Goal: Task Accomplishment & Management: Use online tool/utility

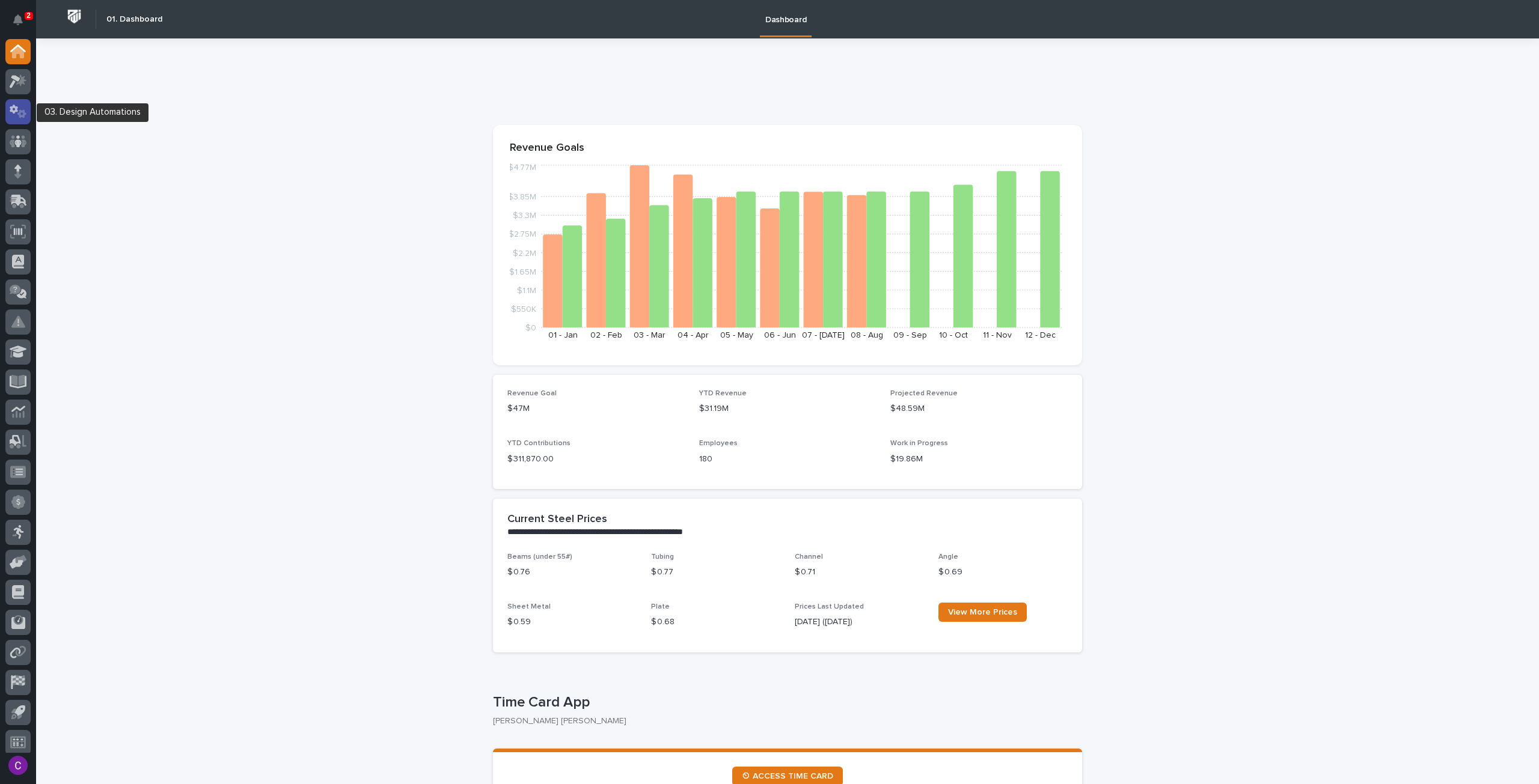
click at [12, 114] on icon at bounding box center [18, 111] width 17 height 14
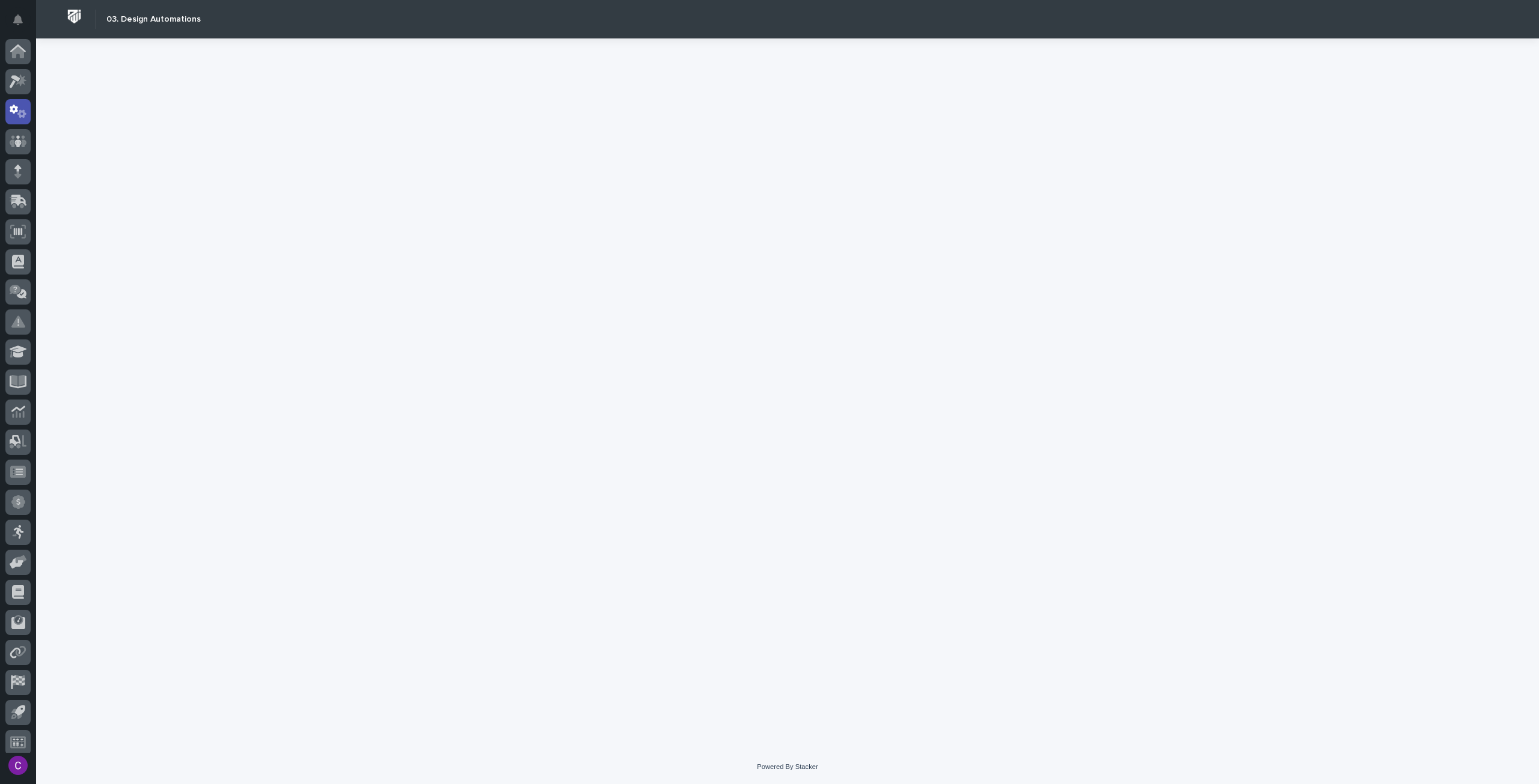
scroll to position [7, 0]
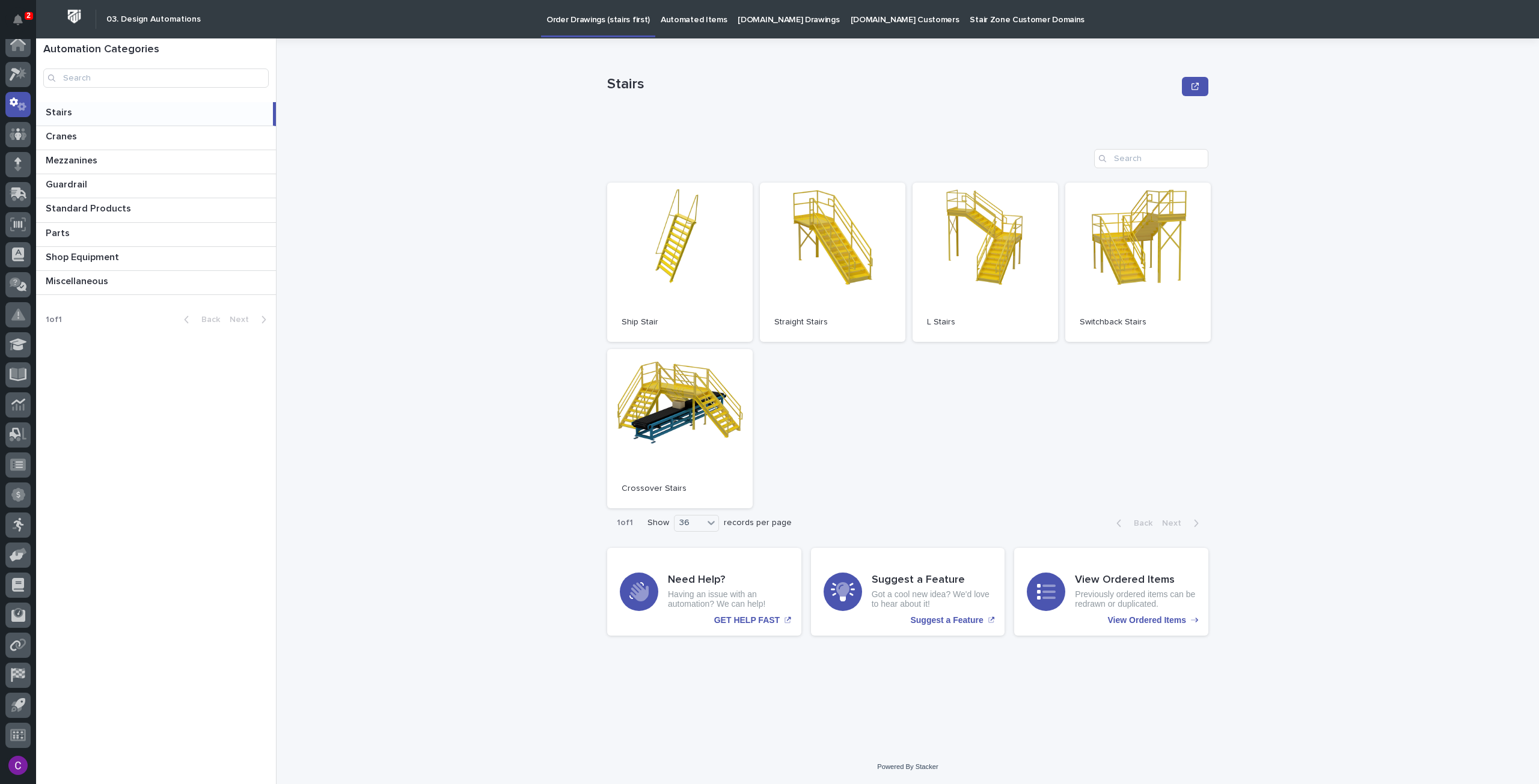
click at [672, 12] on p "Automated Items" at bounding box center [694, 12] width 66 height 26
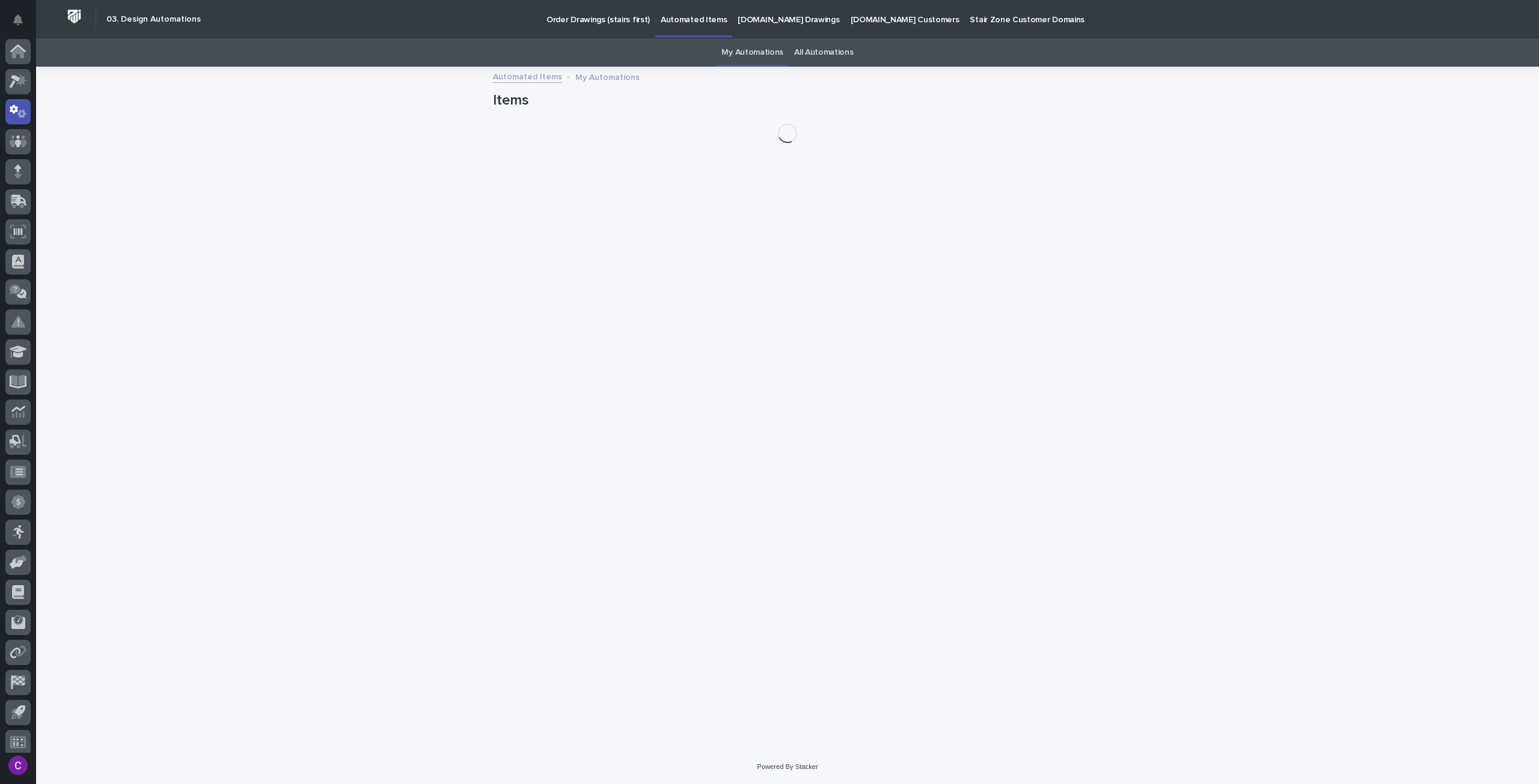
scroll to position [7, 0]
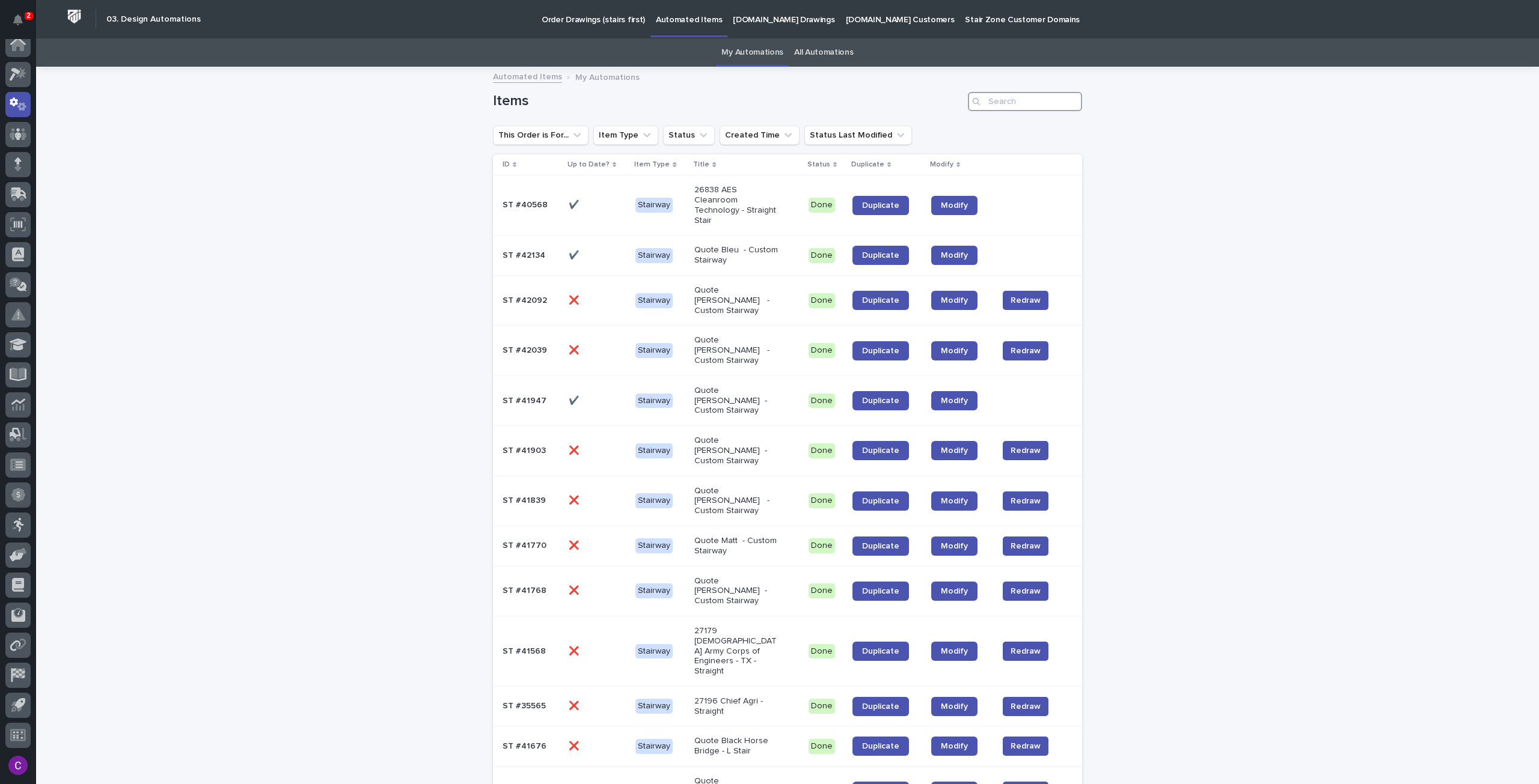
click at [1027, 102] on input "Search" at bounding box center [1025, 101] width 114 height 19
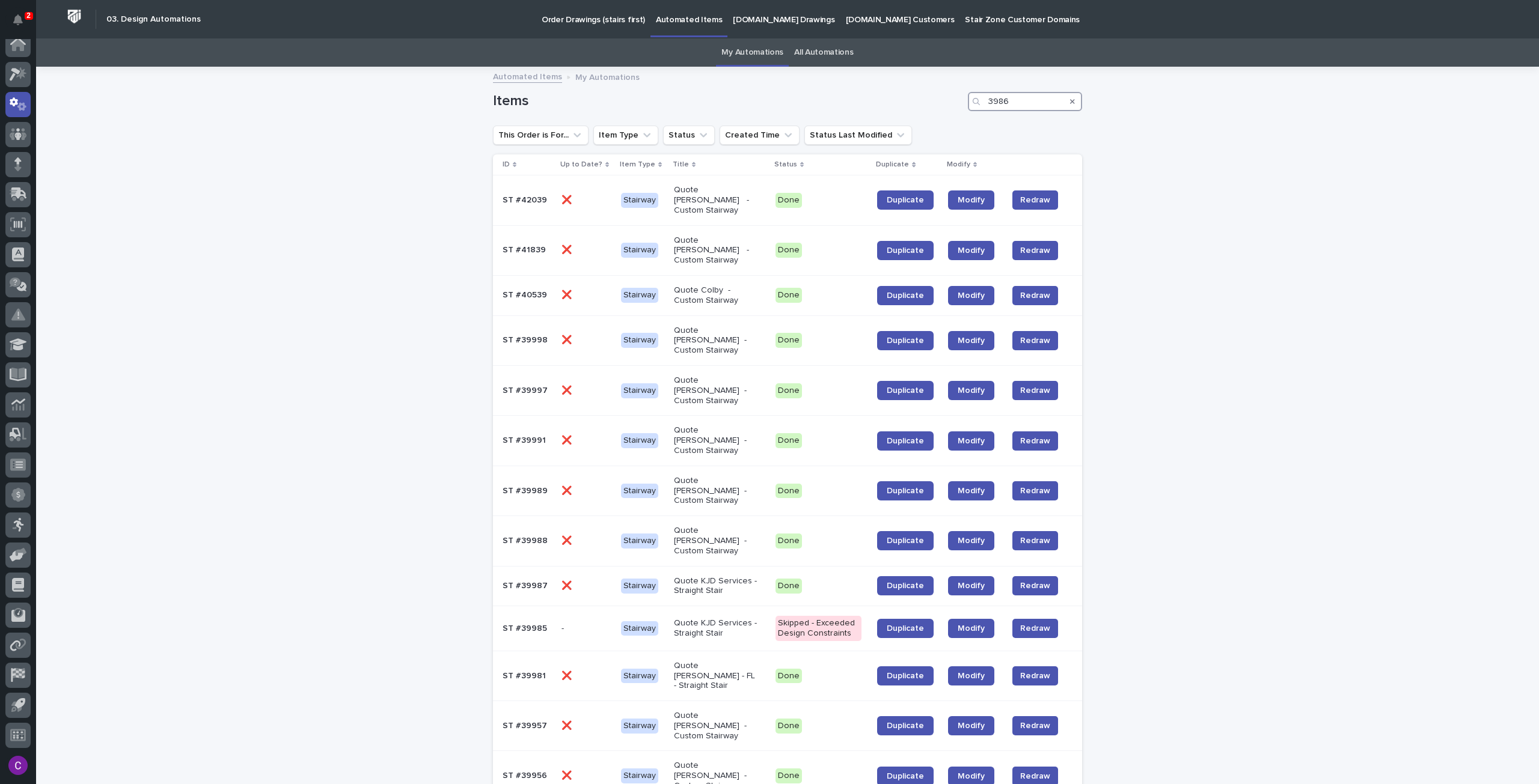
type input "39866"
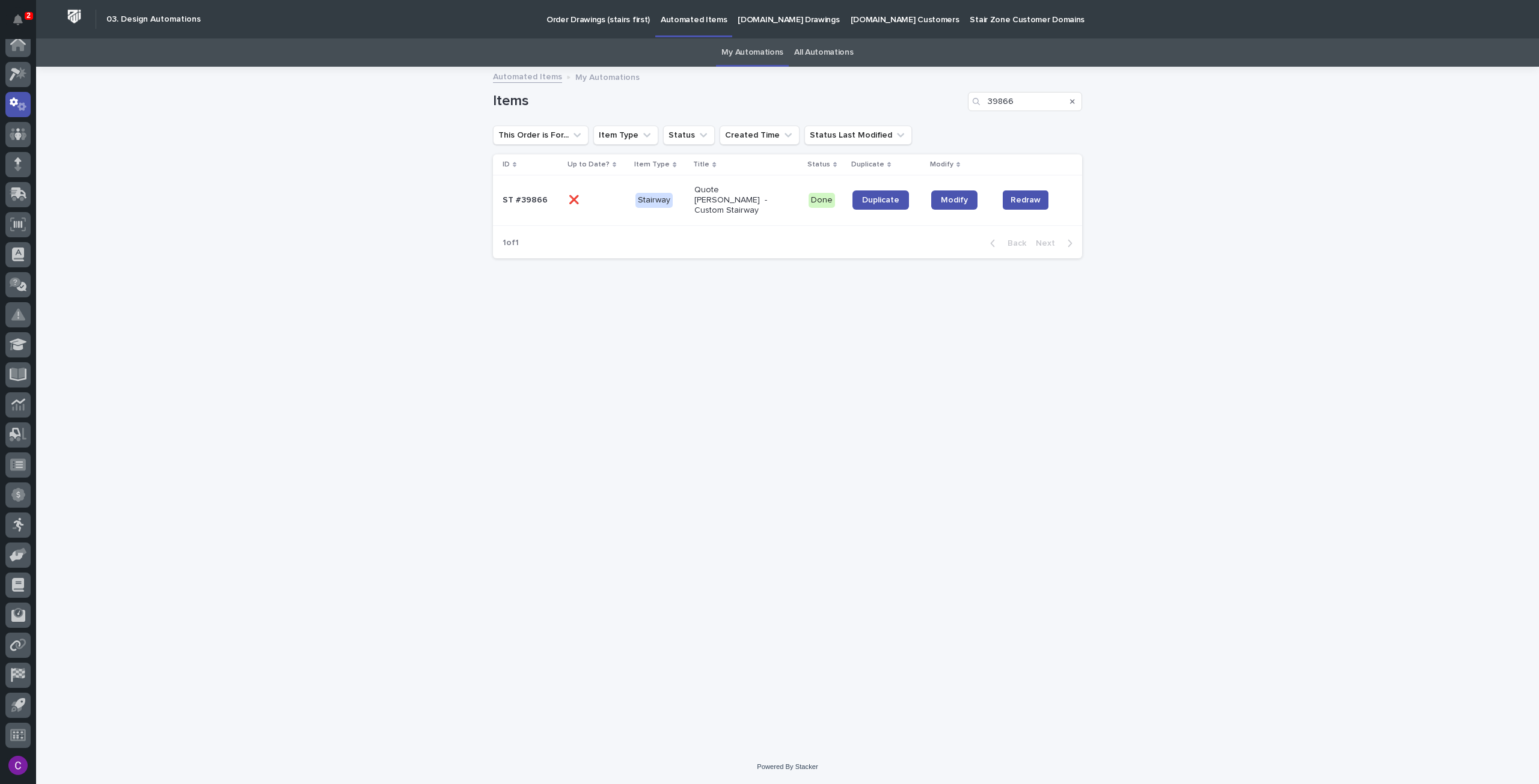
click at [774, 182] on div "Quote [PERSON_NAME] - Custom Stairway" at bounding box center [746, 200] width 104 height 40
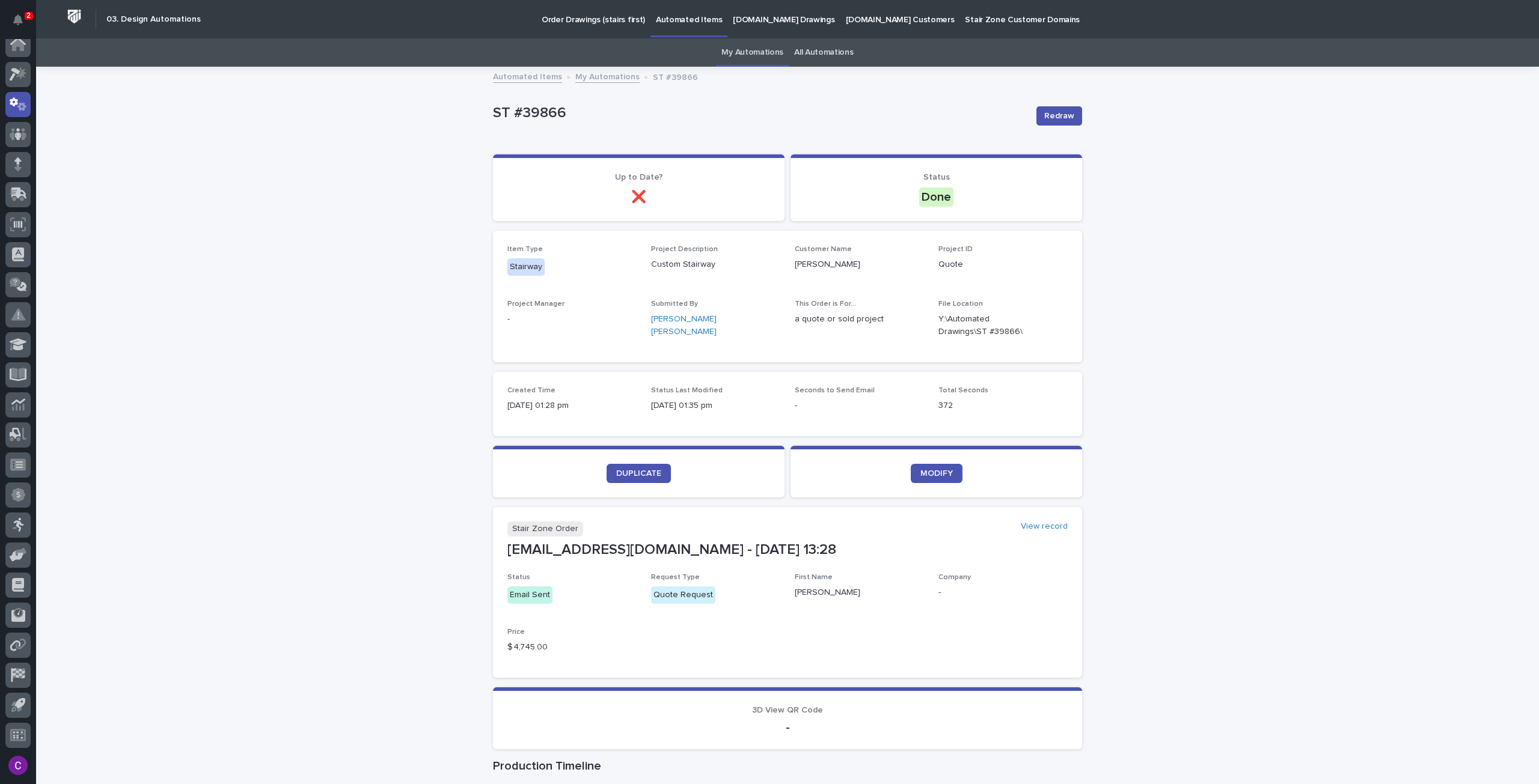
click at [755, 12] on p "[DOMAIN_NAME] Drawings" at bounding box center [784, 12] width 102 height 26
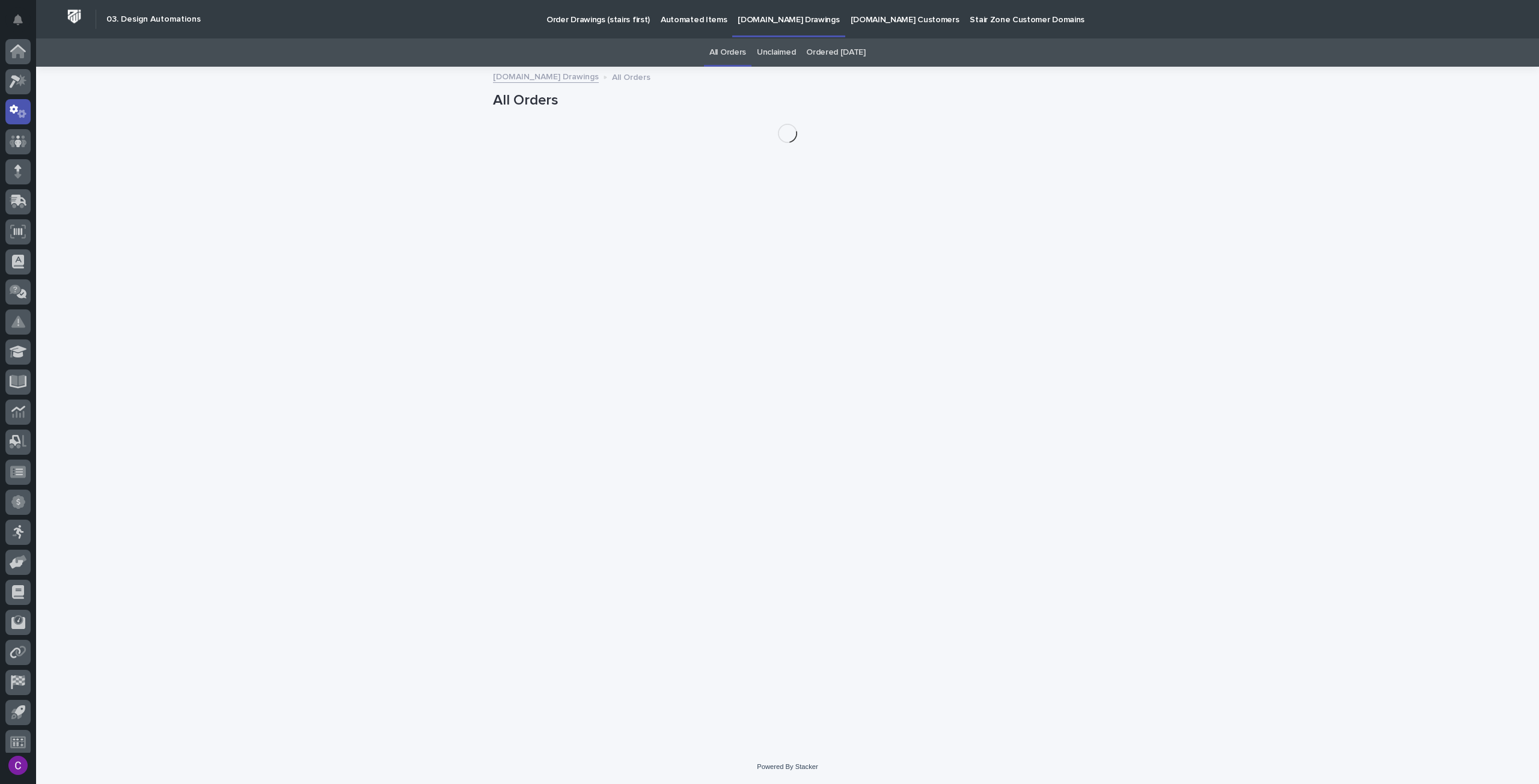
scroll to position [7, 0]
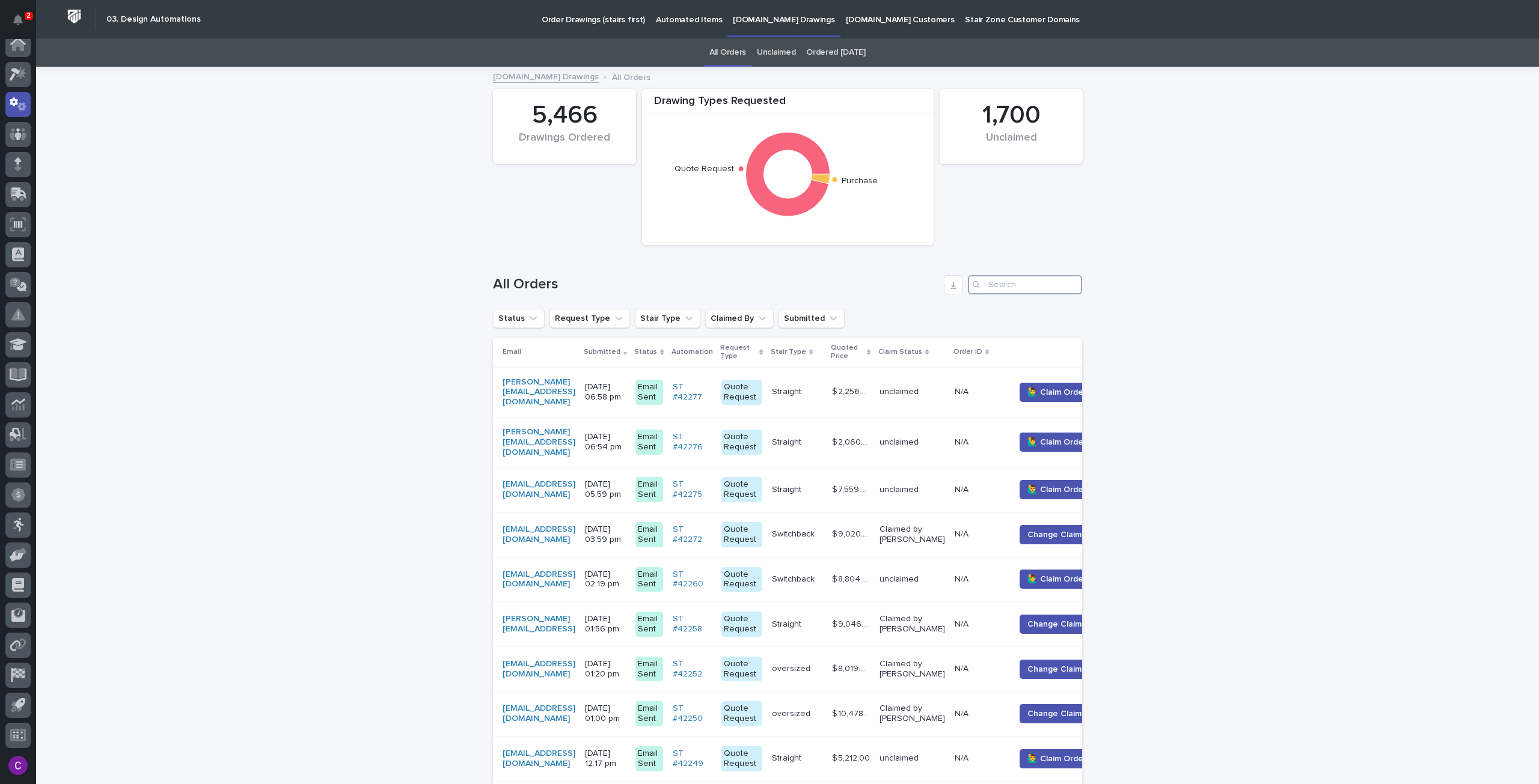
click at [1014, 286] on input "Search" at bounding box center [1025, 284] width 114 height 19
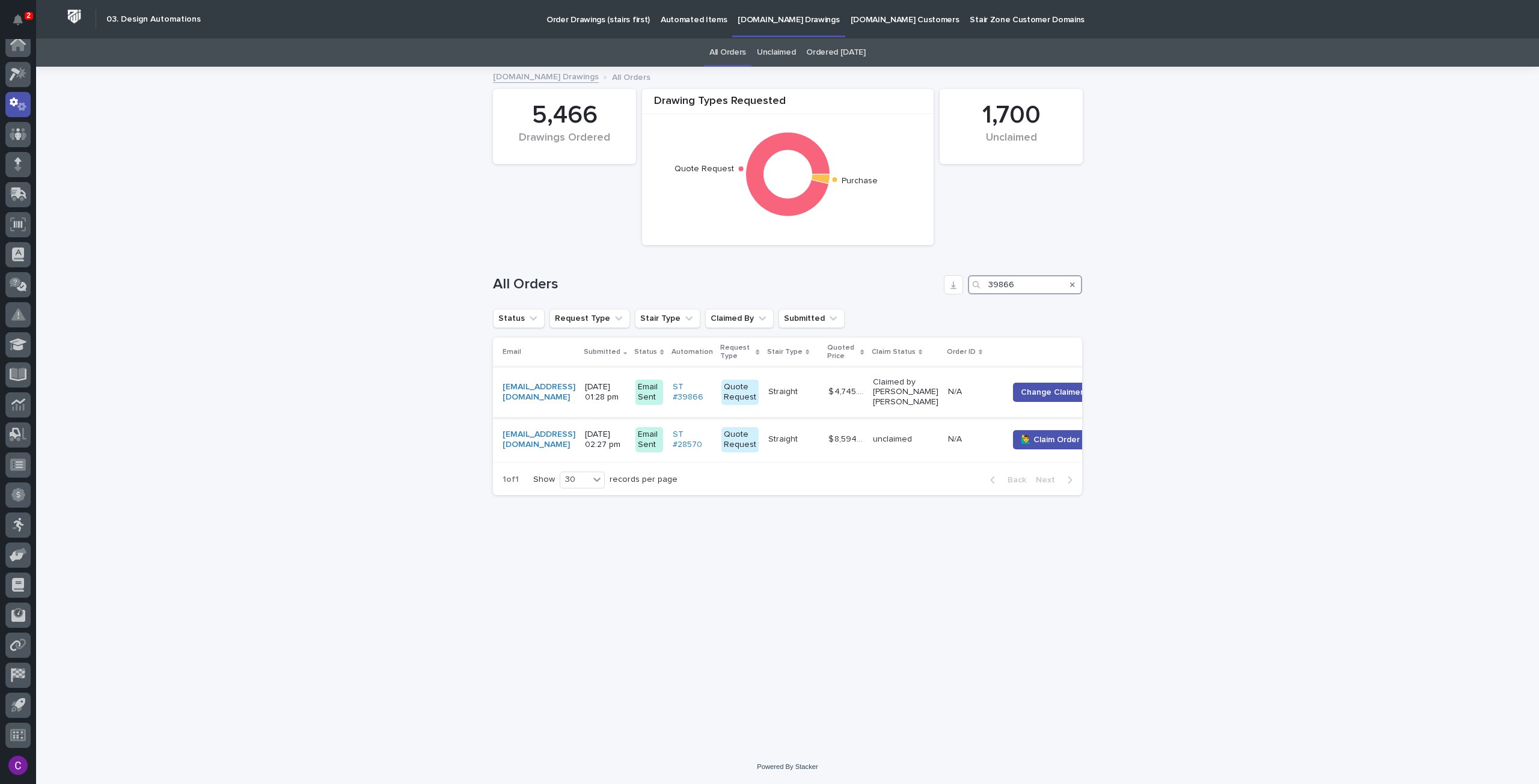
type input "39866"
click at [819, 390] on p at bounding box center [793, 392] width 50 height 10
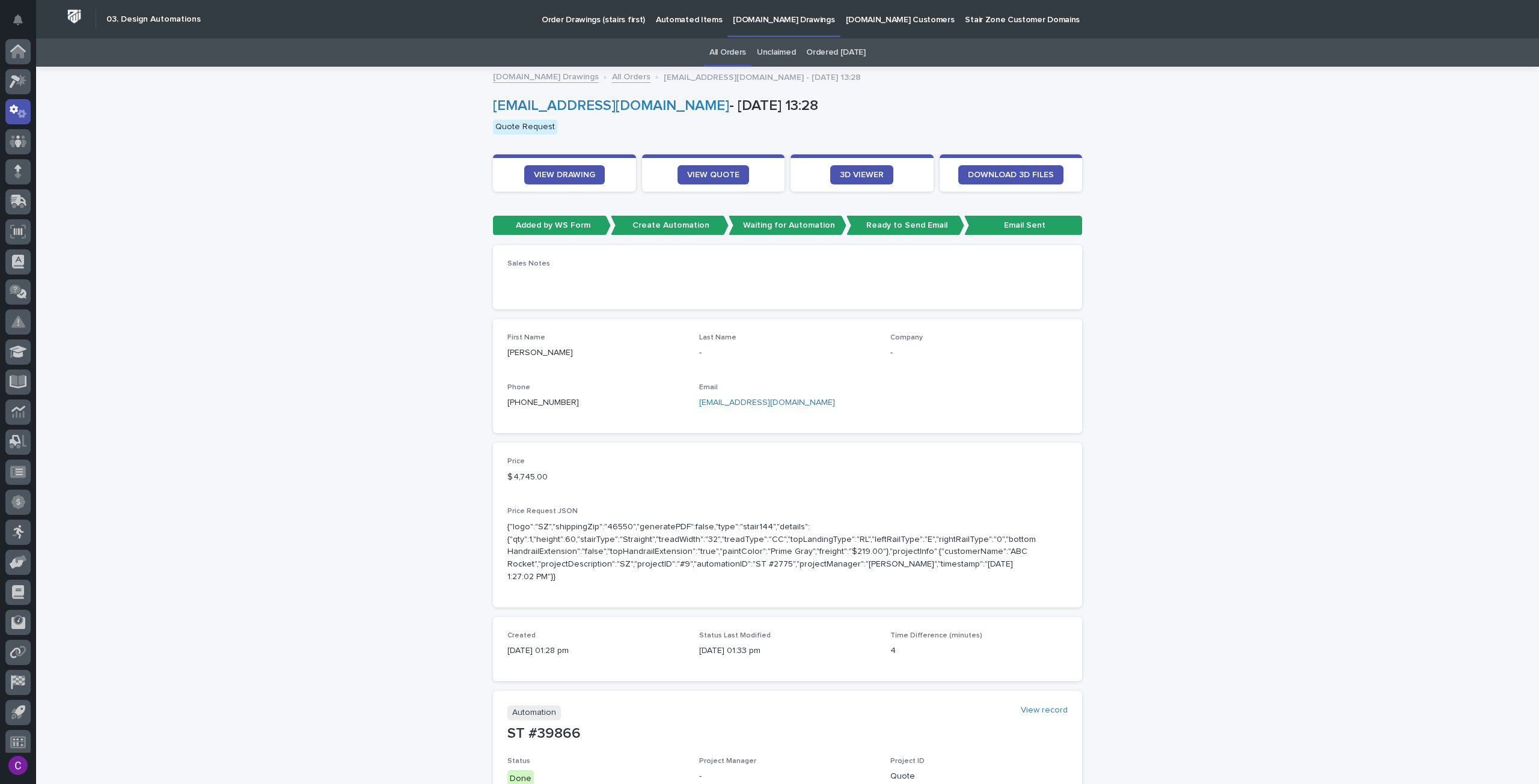
scroll to position [7, 0]
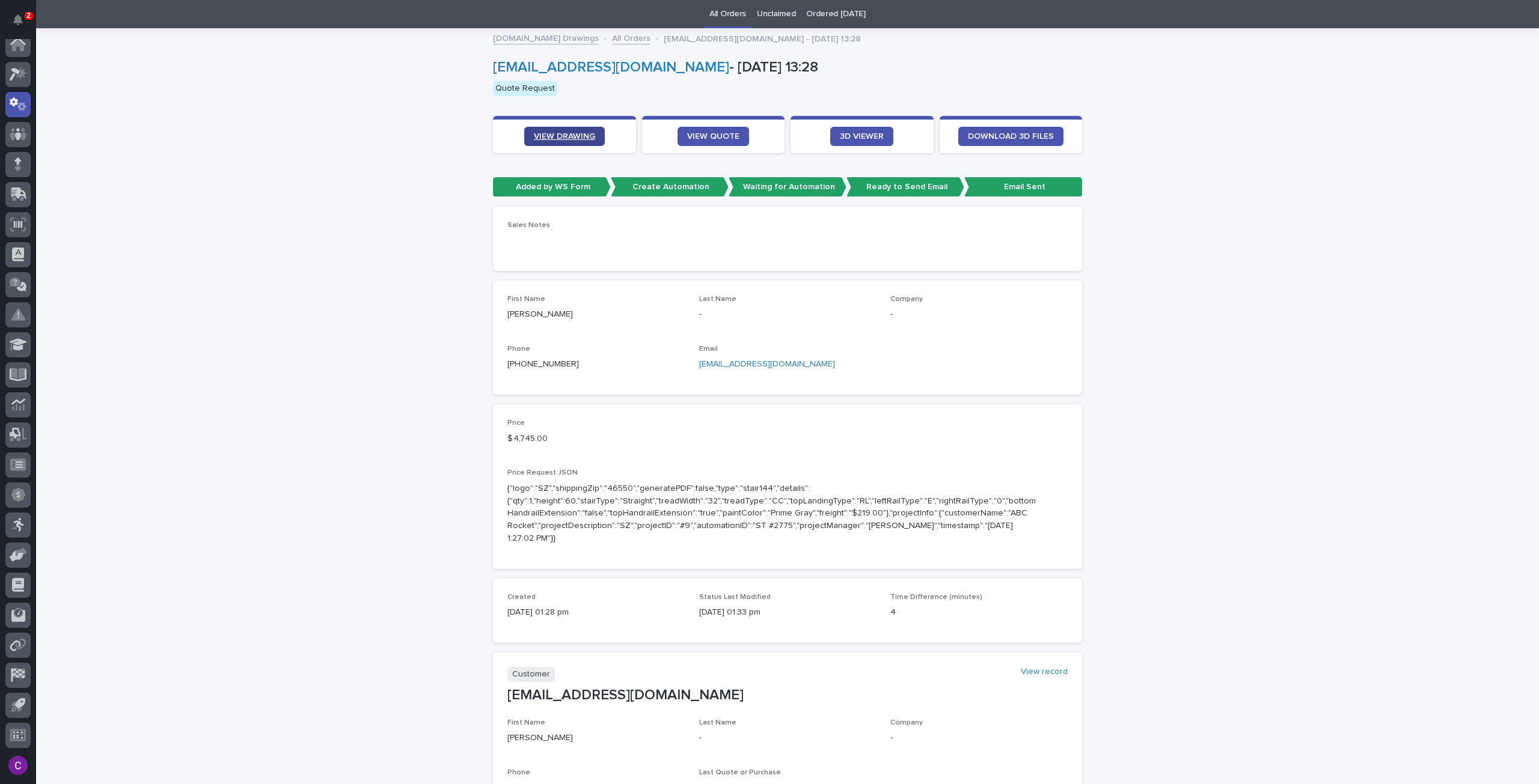
click at [569, 130] on link "VIEW DRAWING" at bounding box center [565, 136] width 81 height 19
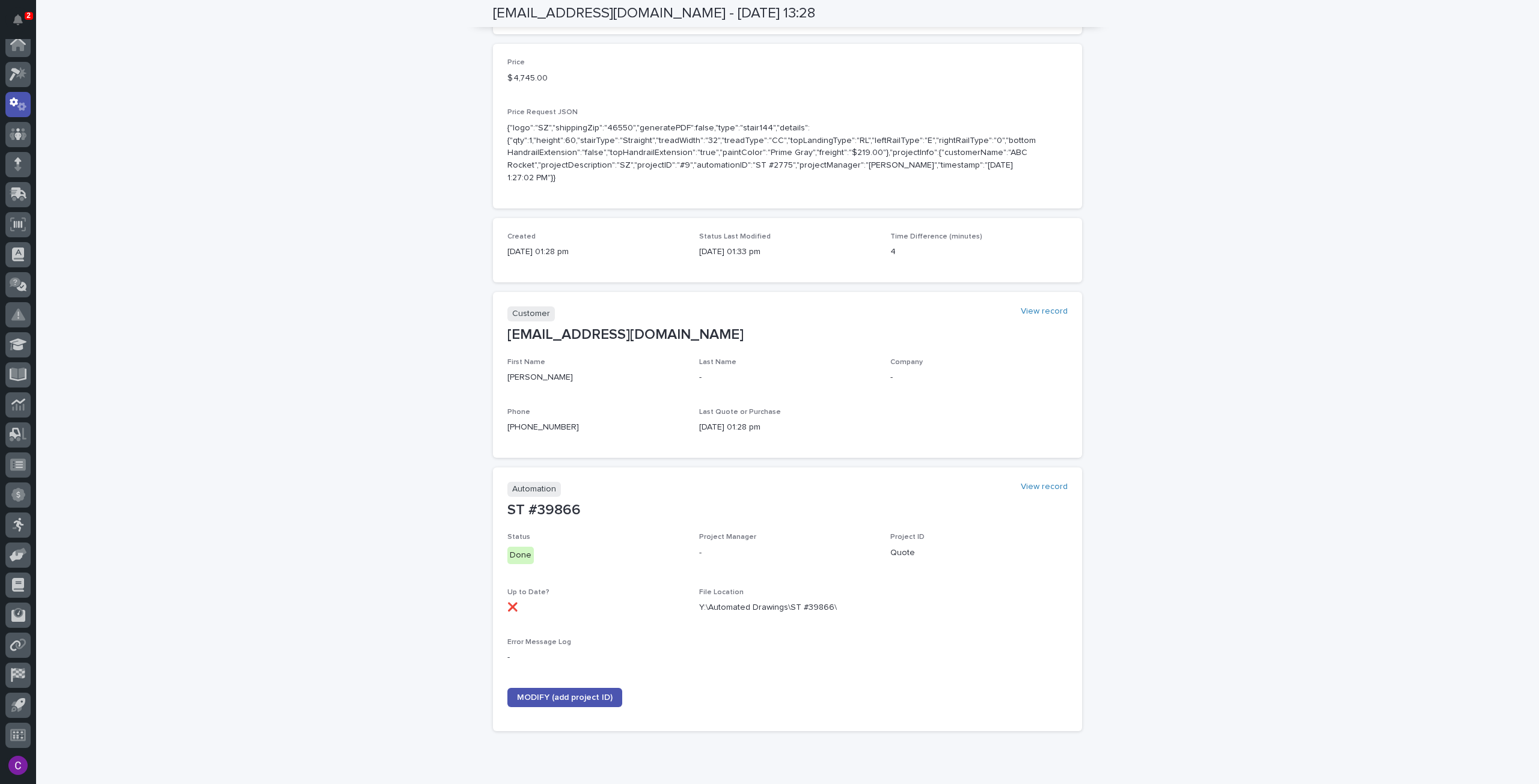
scroll to position [0, 0]
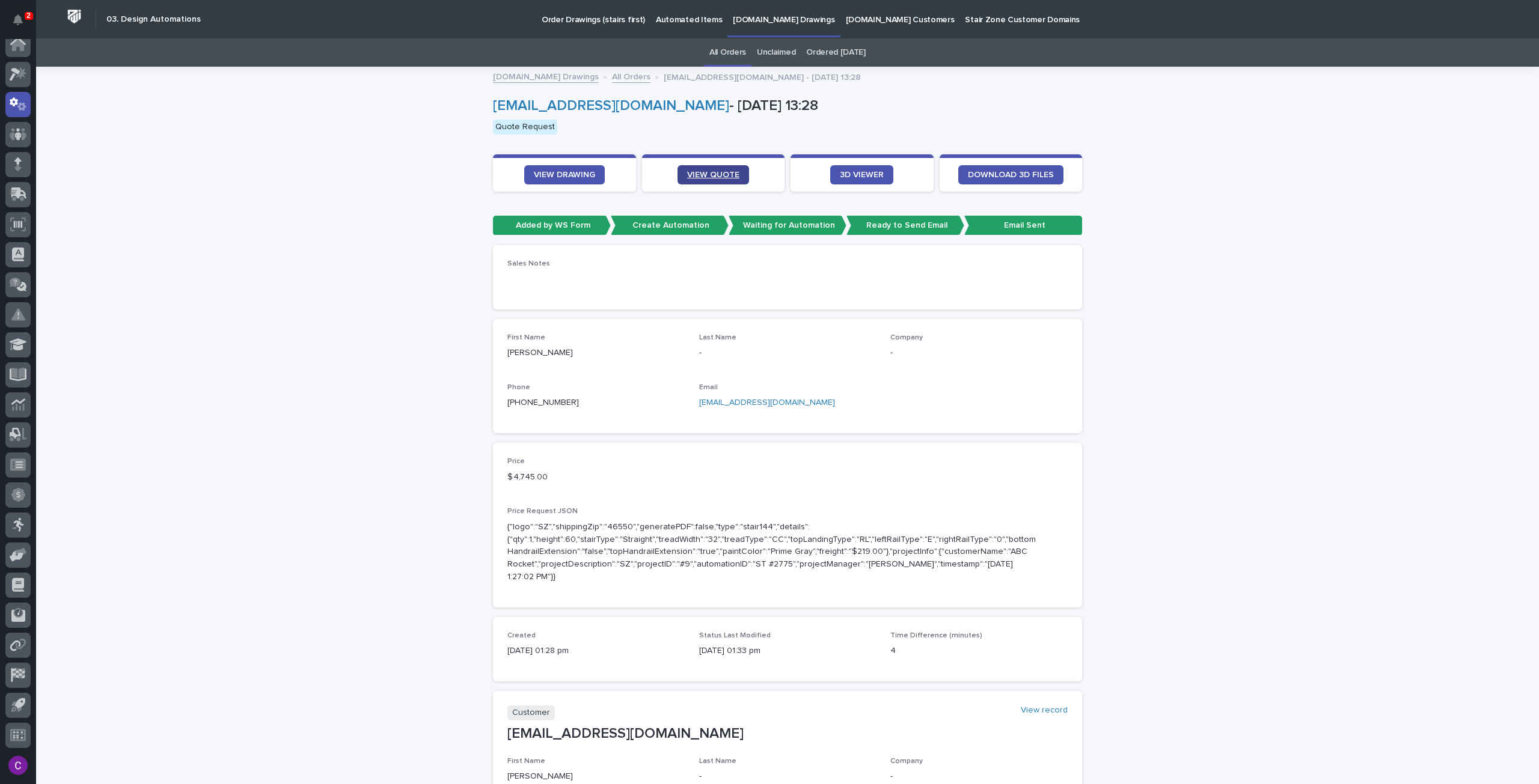
click at [711, 172] on span "VIEW QUOTE" at bounding box center [713, 175] width 52 height 8
click at [724, 176] on span "VIEW QUOTE" at bounding box center [713, 175] width 52 height 8
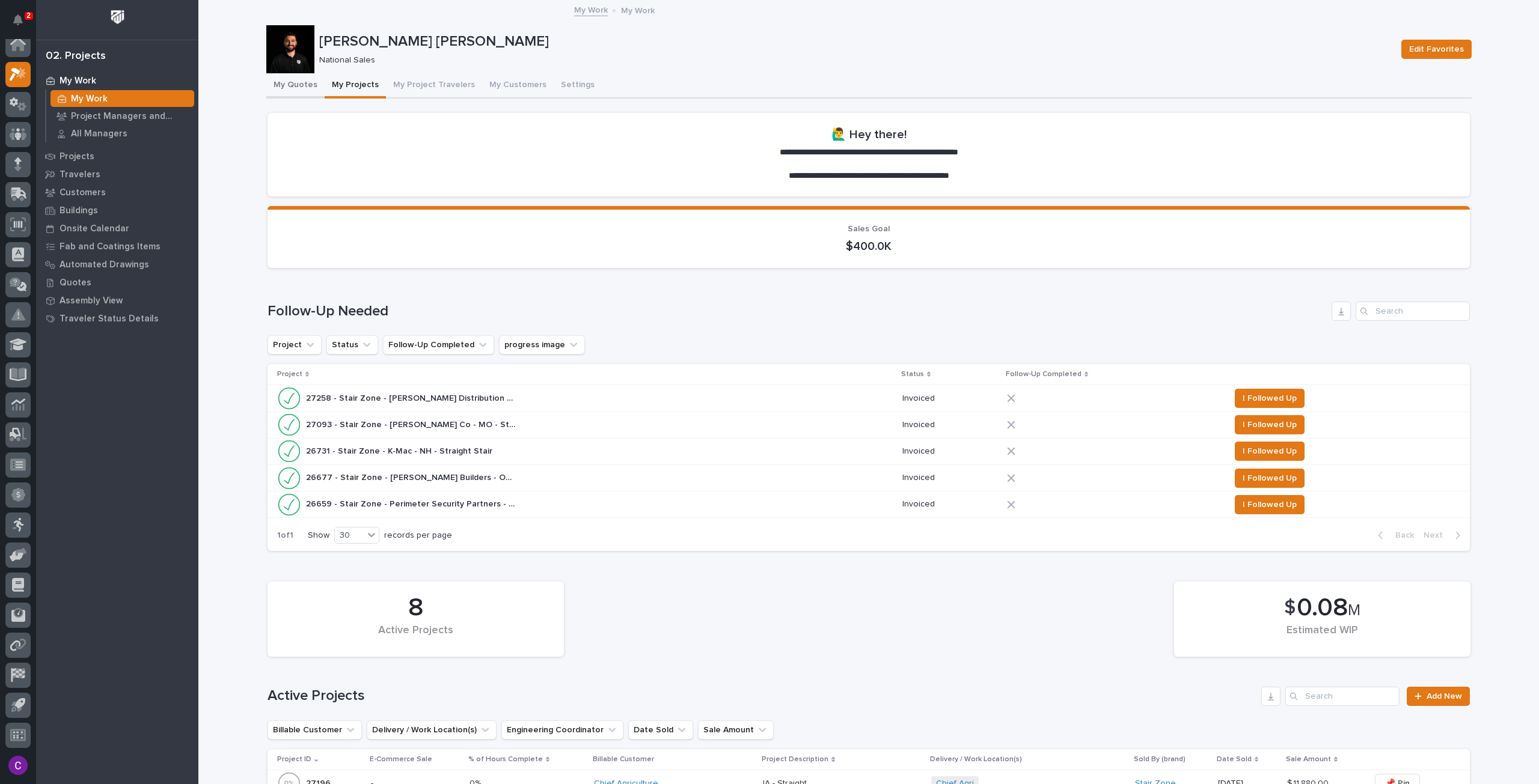
click at [291, 87] on button "My Quotes" at bounding box center [296, 86] width 59 height 26
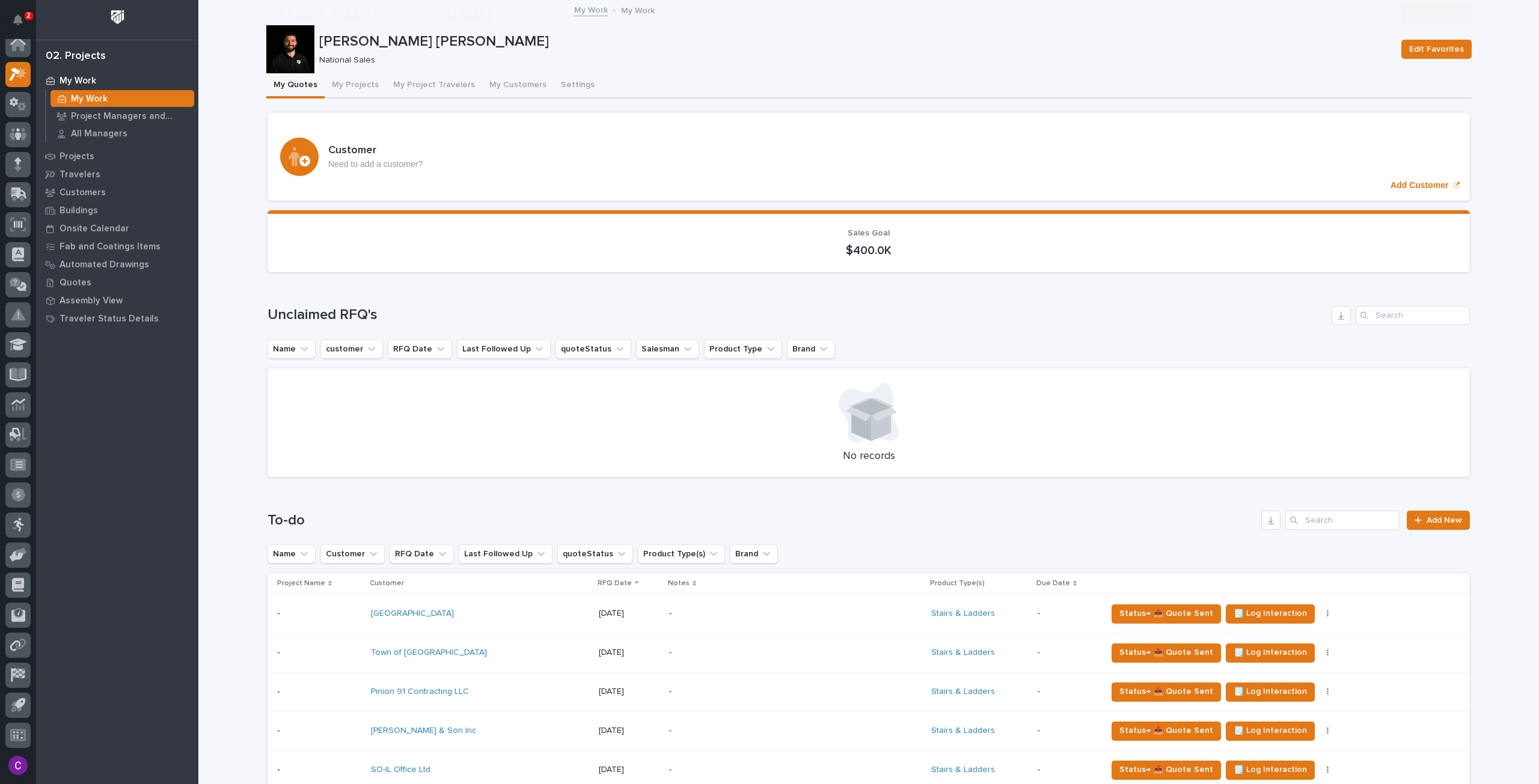
scroll to position [240, 0]
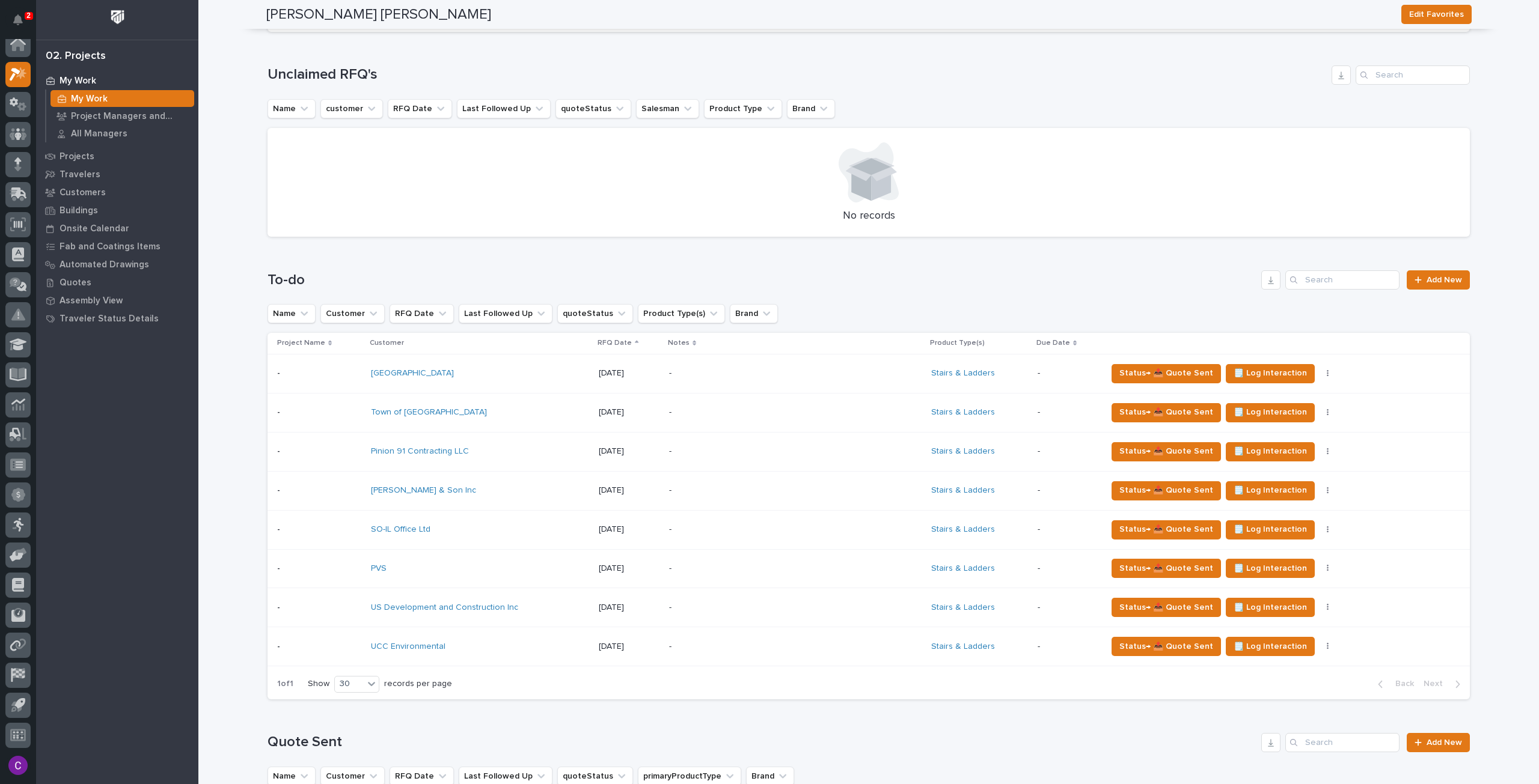
click at [877, 642] on p "-" at bounding box center [774, 647] width 211 height 10
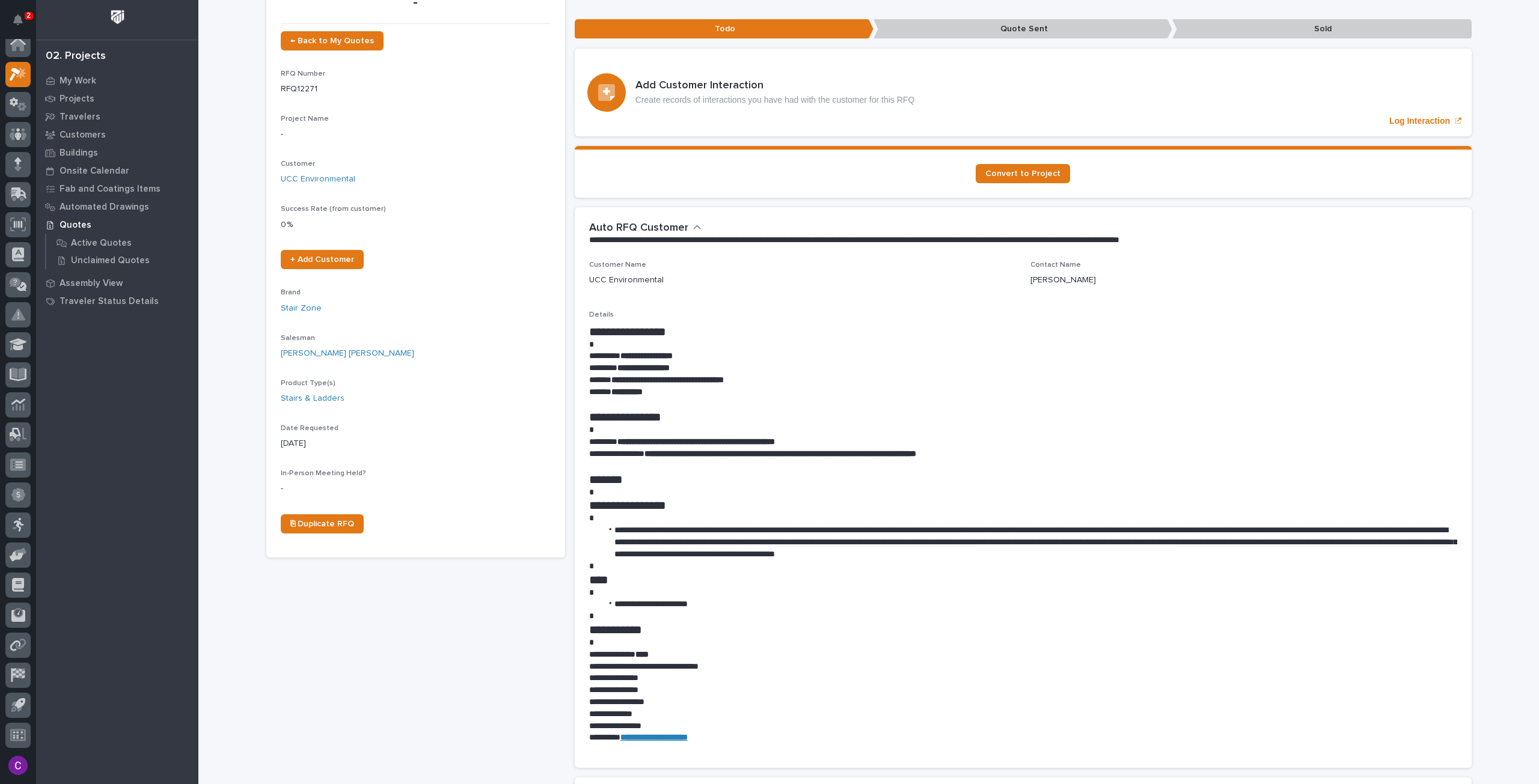
scroll to position [480, 0]
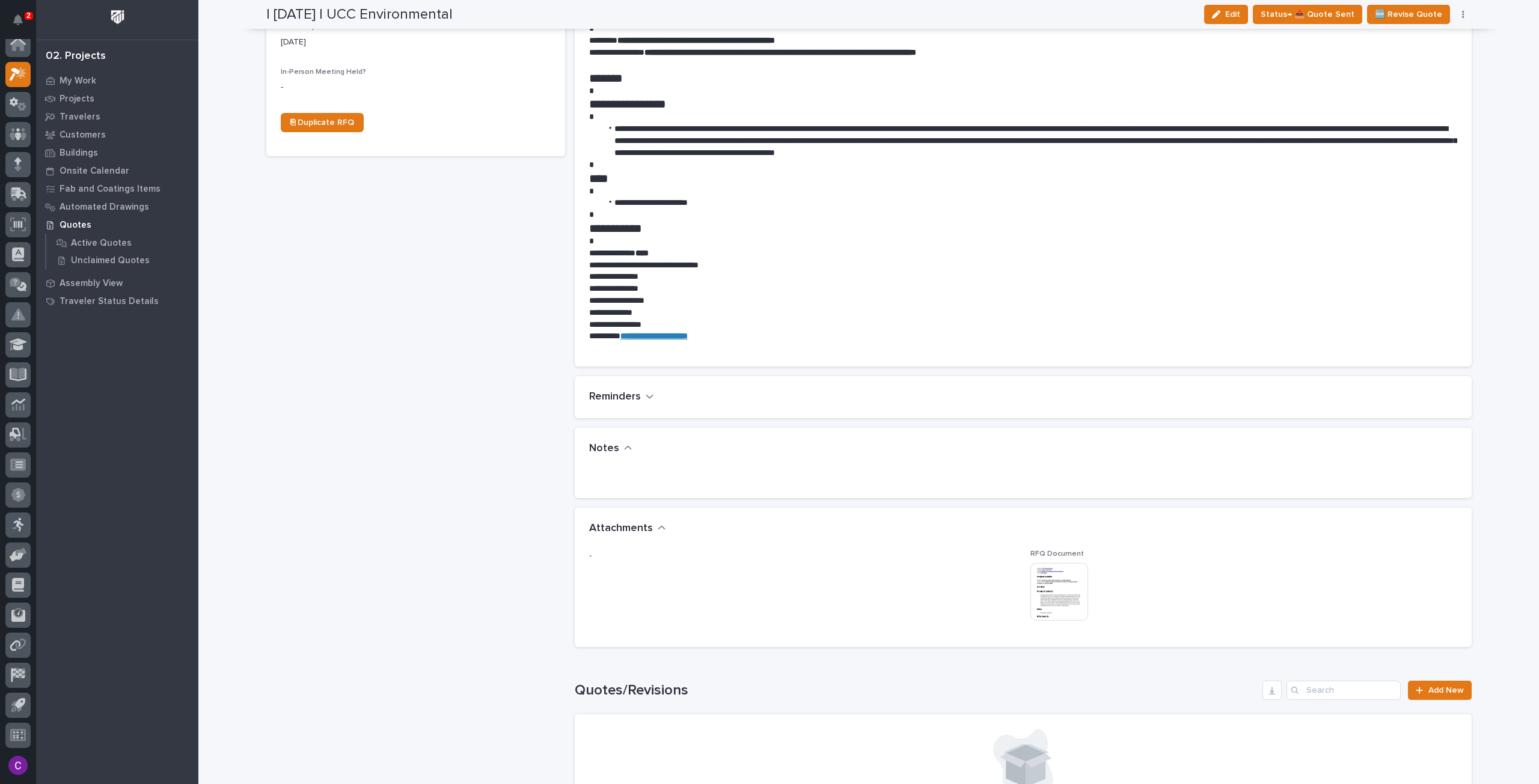
click at [1054, 612] on img at bounding box center [1059, 592] width 58 height 58
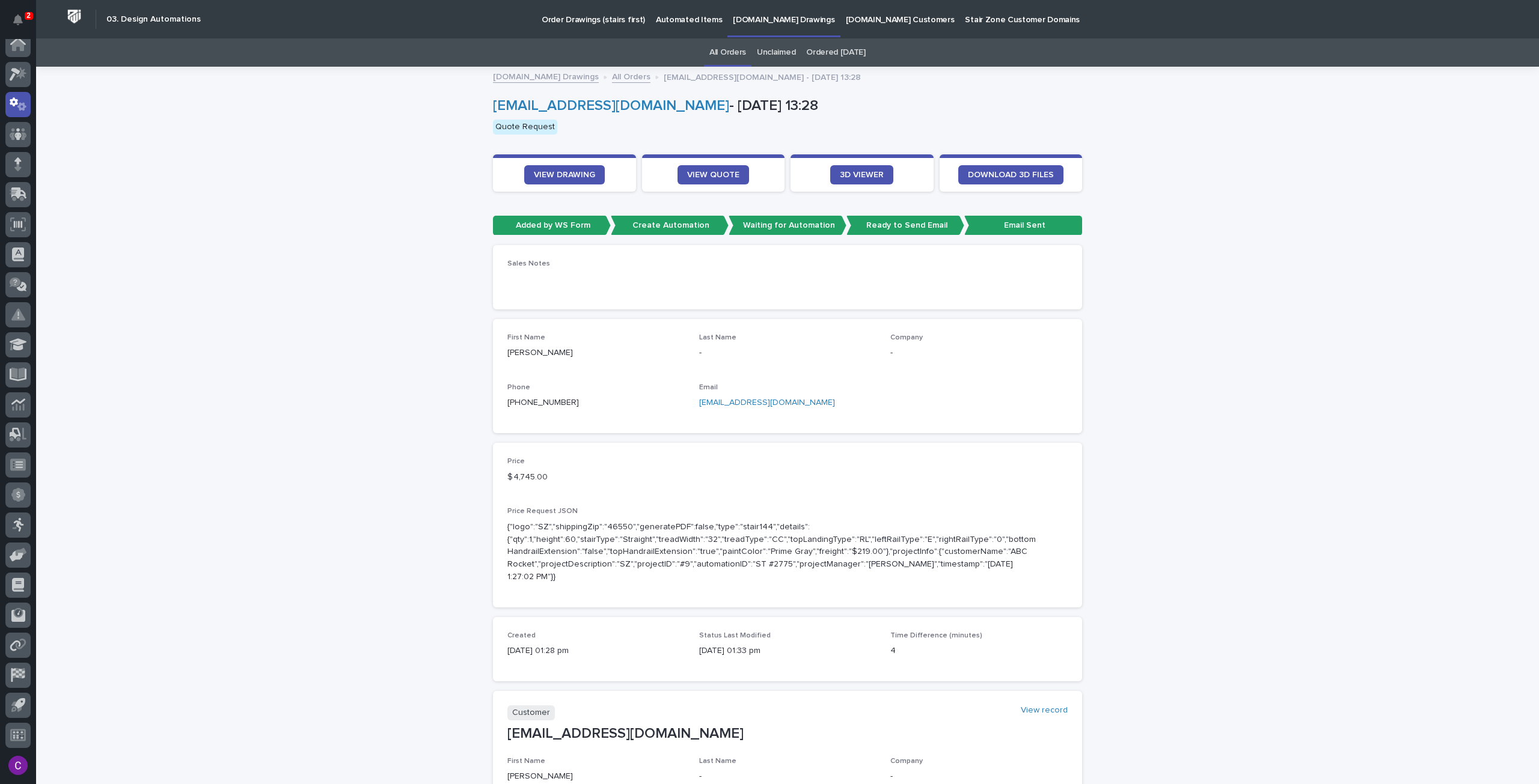
drag, startPoint x: 665, startPoint y: 160, endPoint x: 670, endPoint y: 184, distance: 24.5
click at [665, 164] on section "VIEW QUOTE" at bounding box center [713, 172] width 143 height 37
click at [700, 185] on section "VIEW QUOTE" at bounding box center [713, 172] width 143 height 37
click at [694, 178] on link "VIEW QUOTE" at bounding box center [713, 174] width 72 height 19
click at [734, 19] on p "[DOMAIN_NAME] Drawings" at bounding box center [784, 12] width 102 height 26
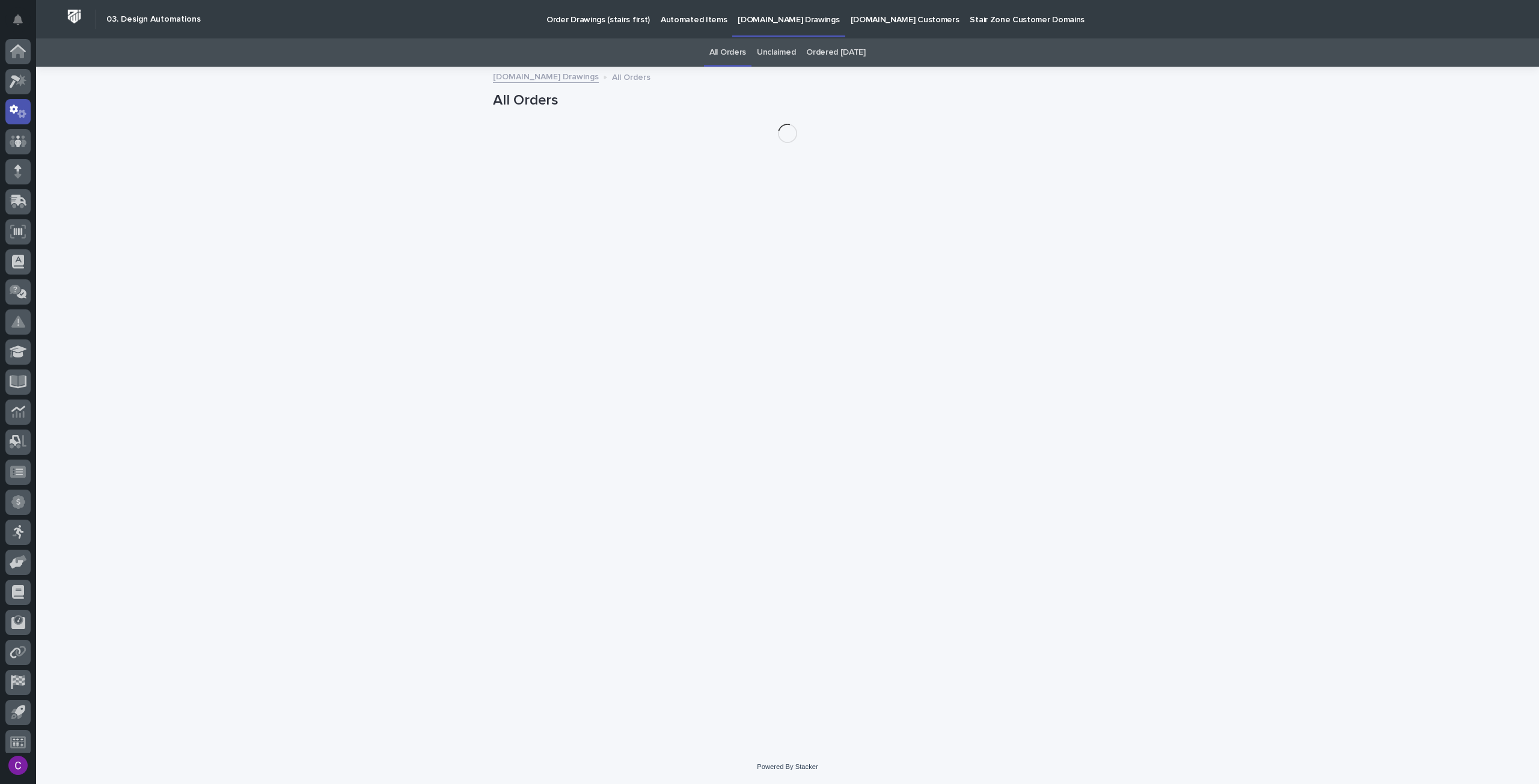
scroll to position [7, 0]
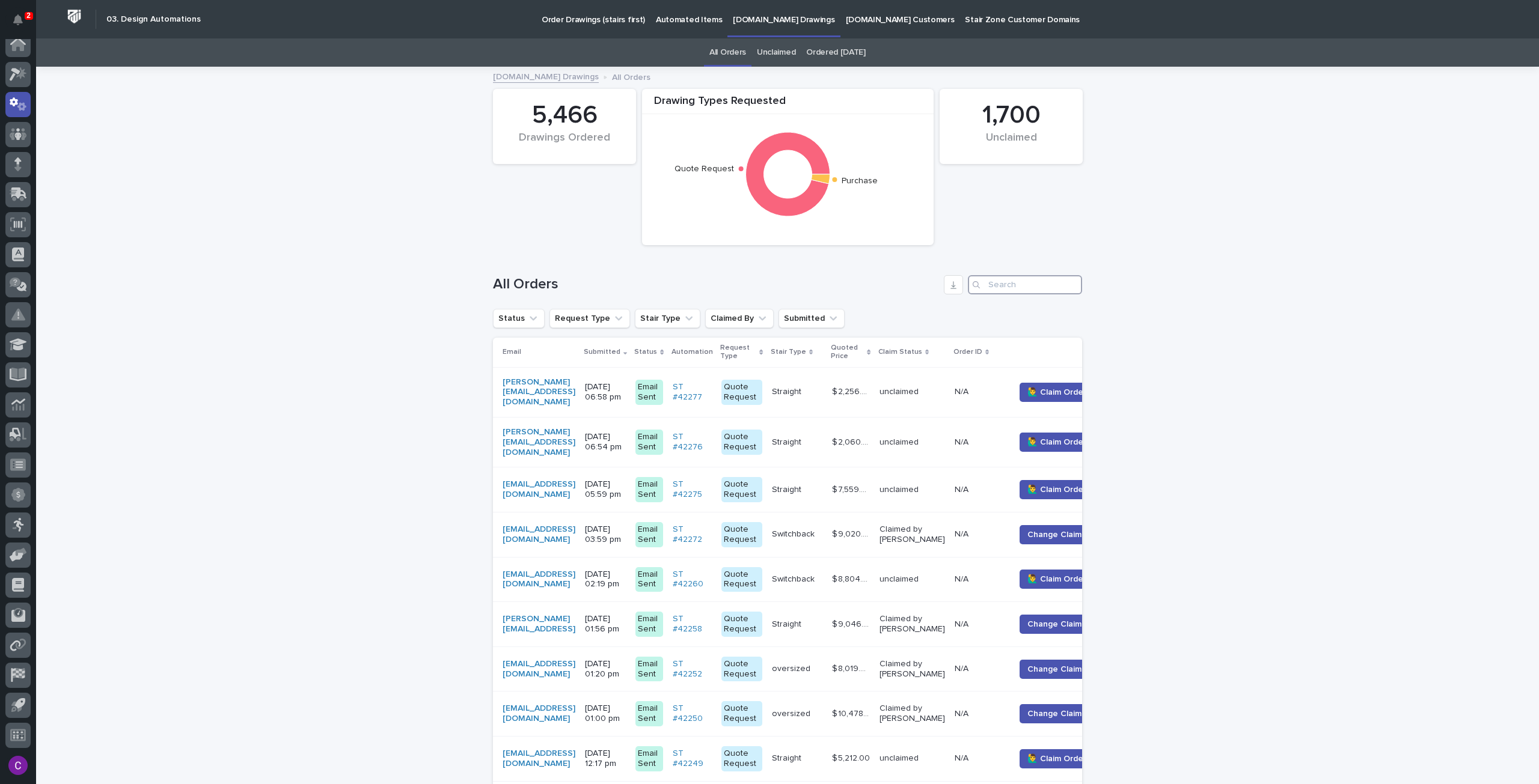
click at [1023, 286] on input "Search" at bounding box center [1025, 284] width 114 height 19
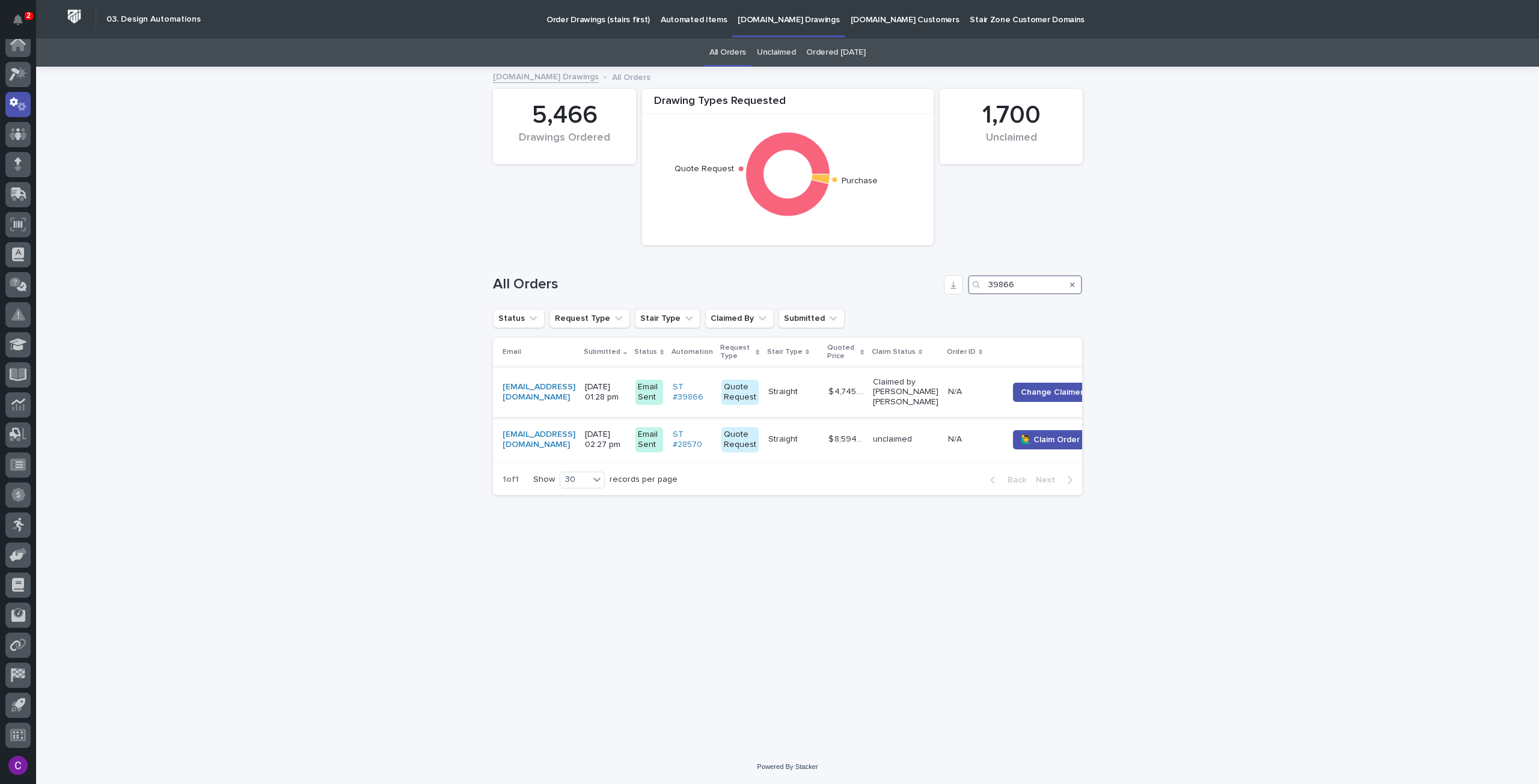
type input "39866"
click at [964, 388] on p "N/A" at bounding box center [956, 390] width 17 height 12
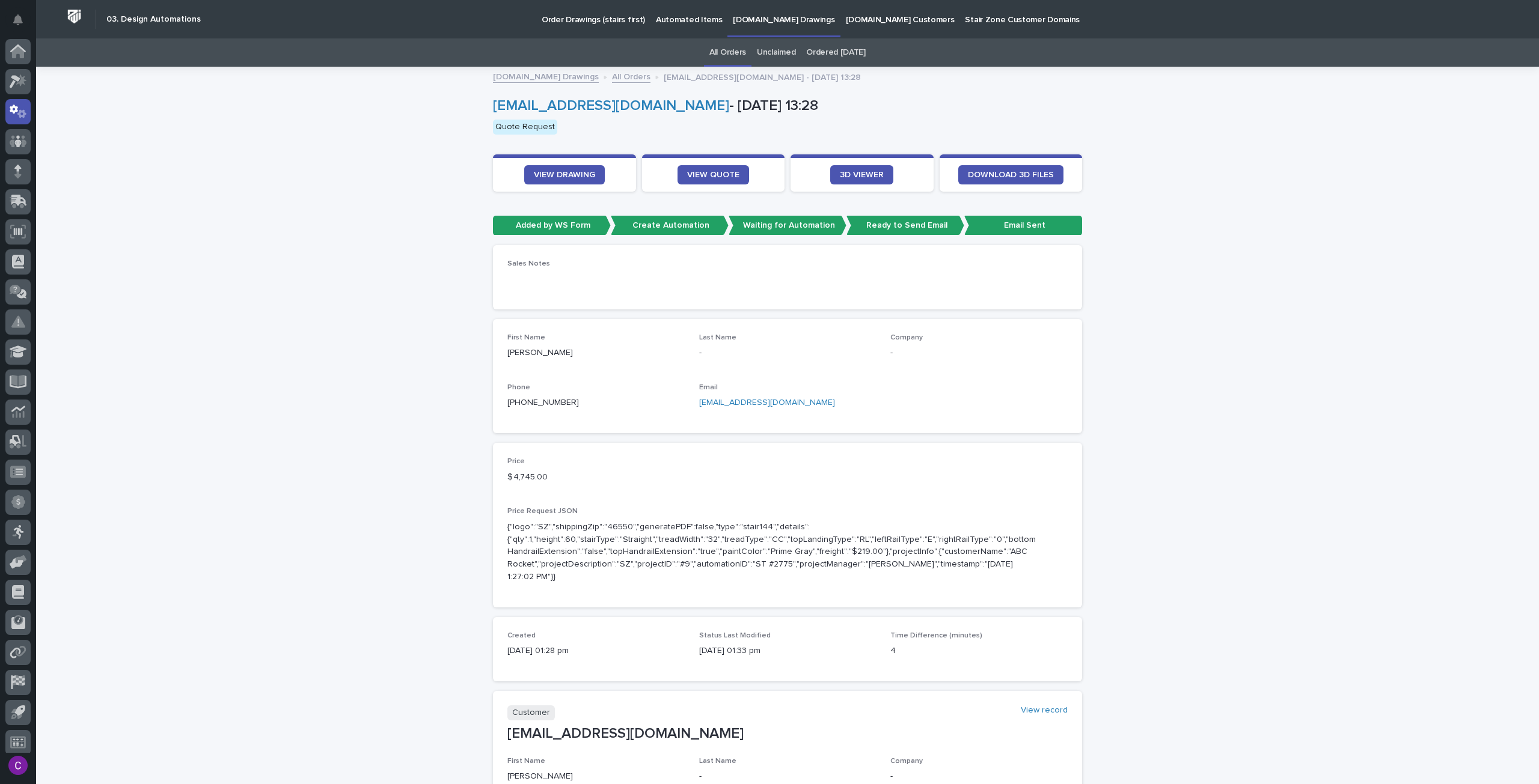
scroll to position [7, 0]
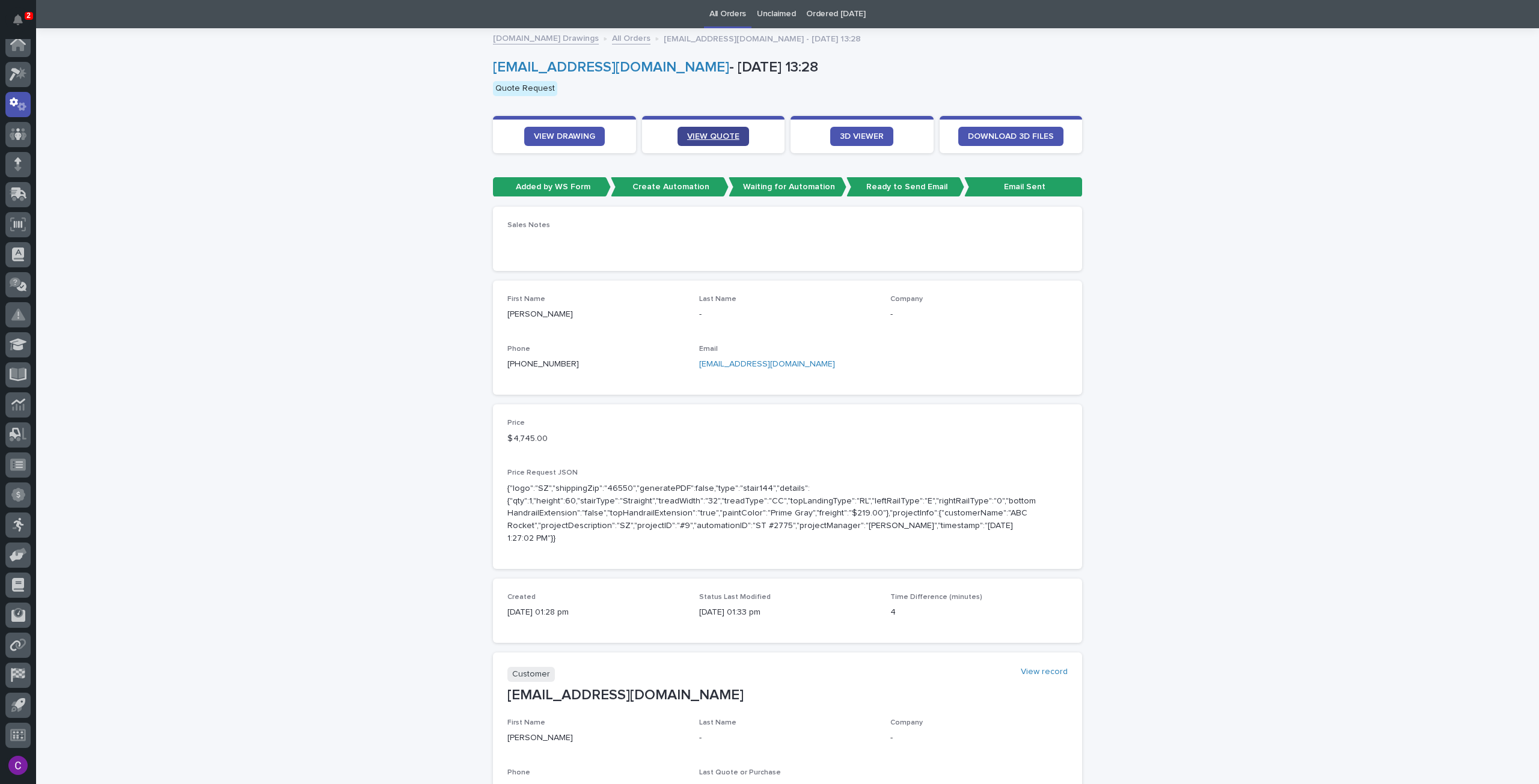
click at [720, 130] on link "VIEW QUOTE" at bounding box center [713, 136] width 72 height 19
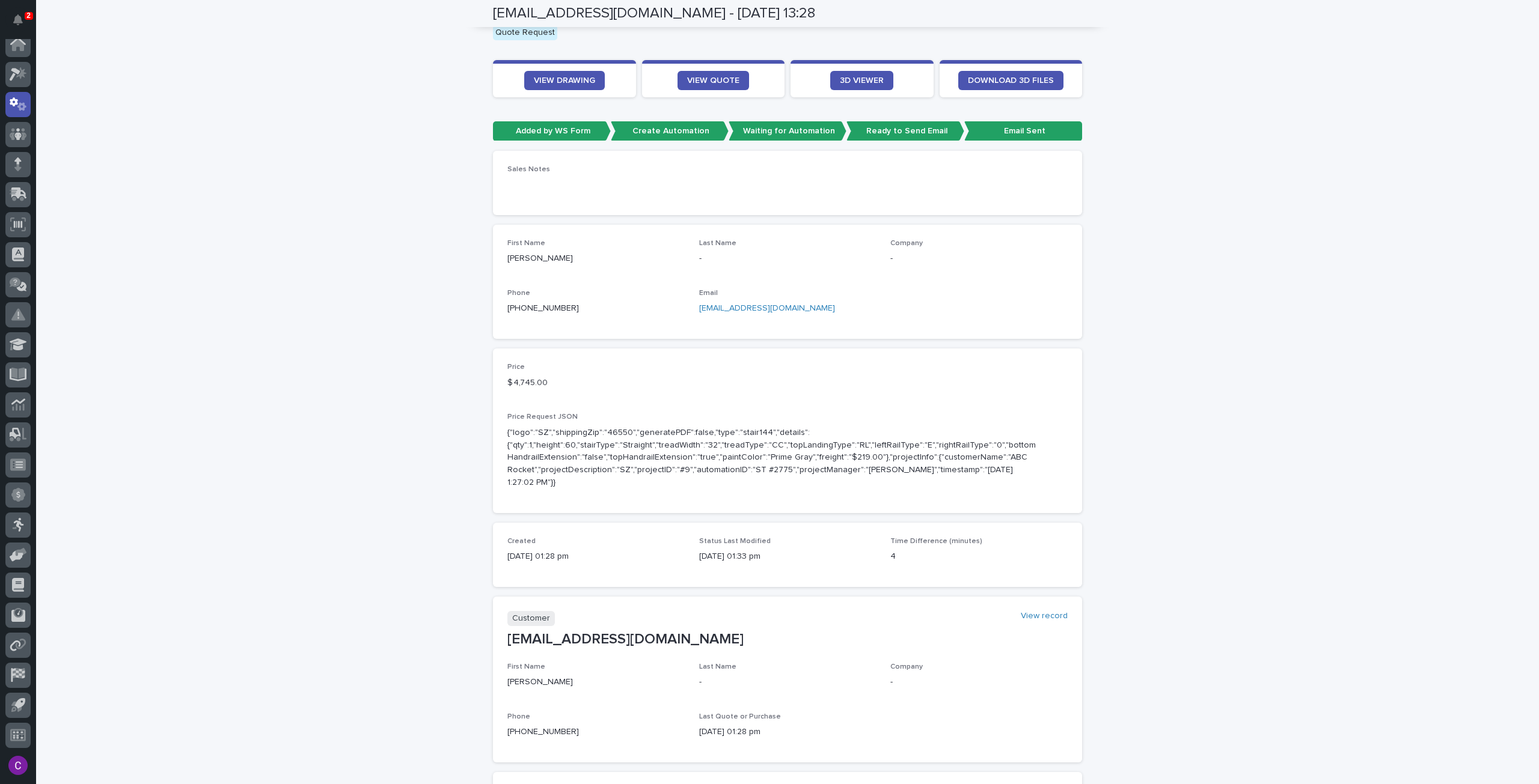
scroll to position [0, 0]
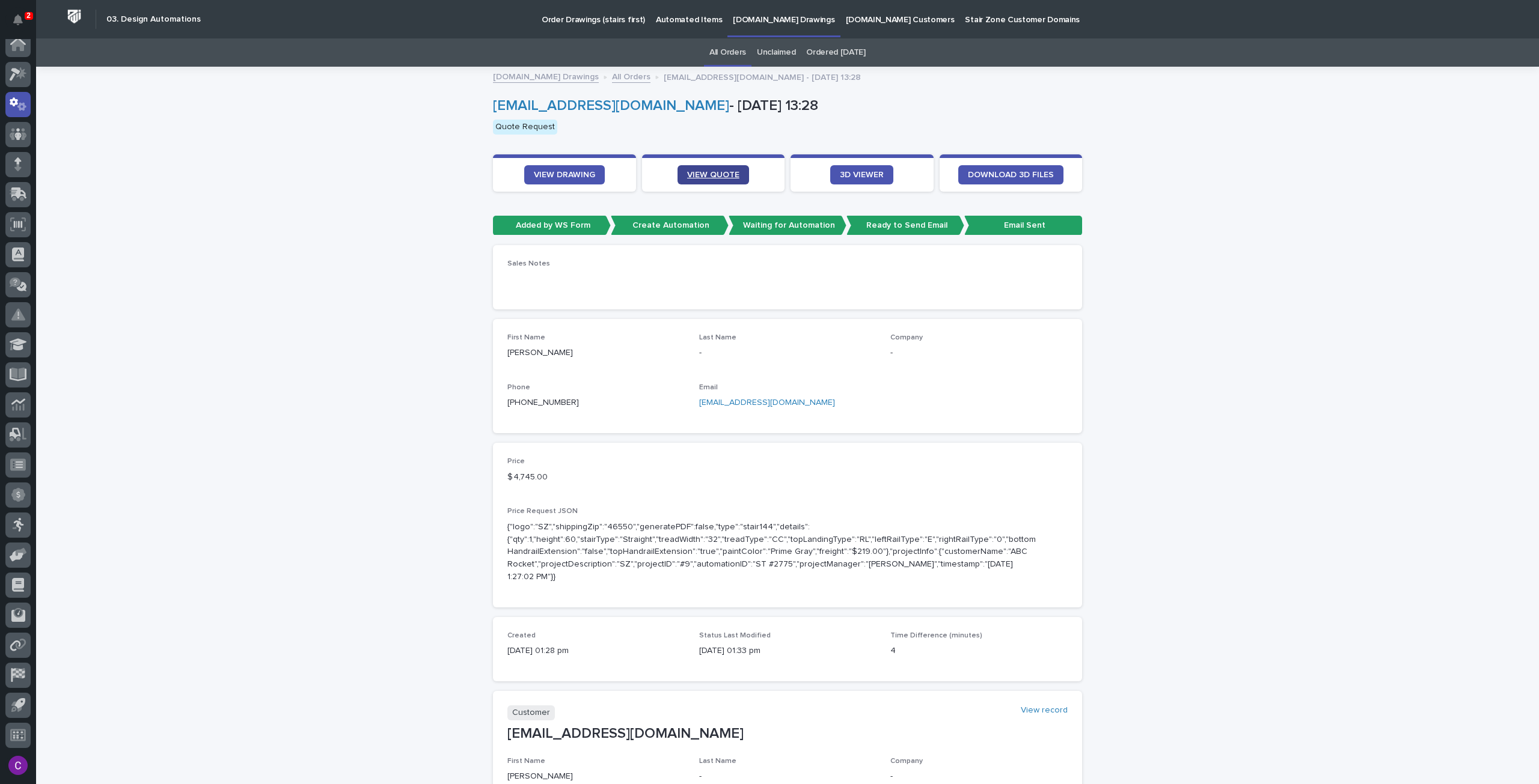
click at [690, 169] on link "VIEW QUOTE" at bounding box center [713, 174] width 72 height 19
click at [700, 22] on p "Automated Items" at bounding box center [689, 12] width 66 height 26
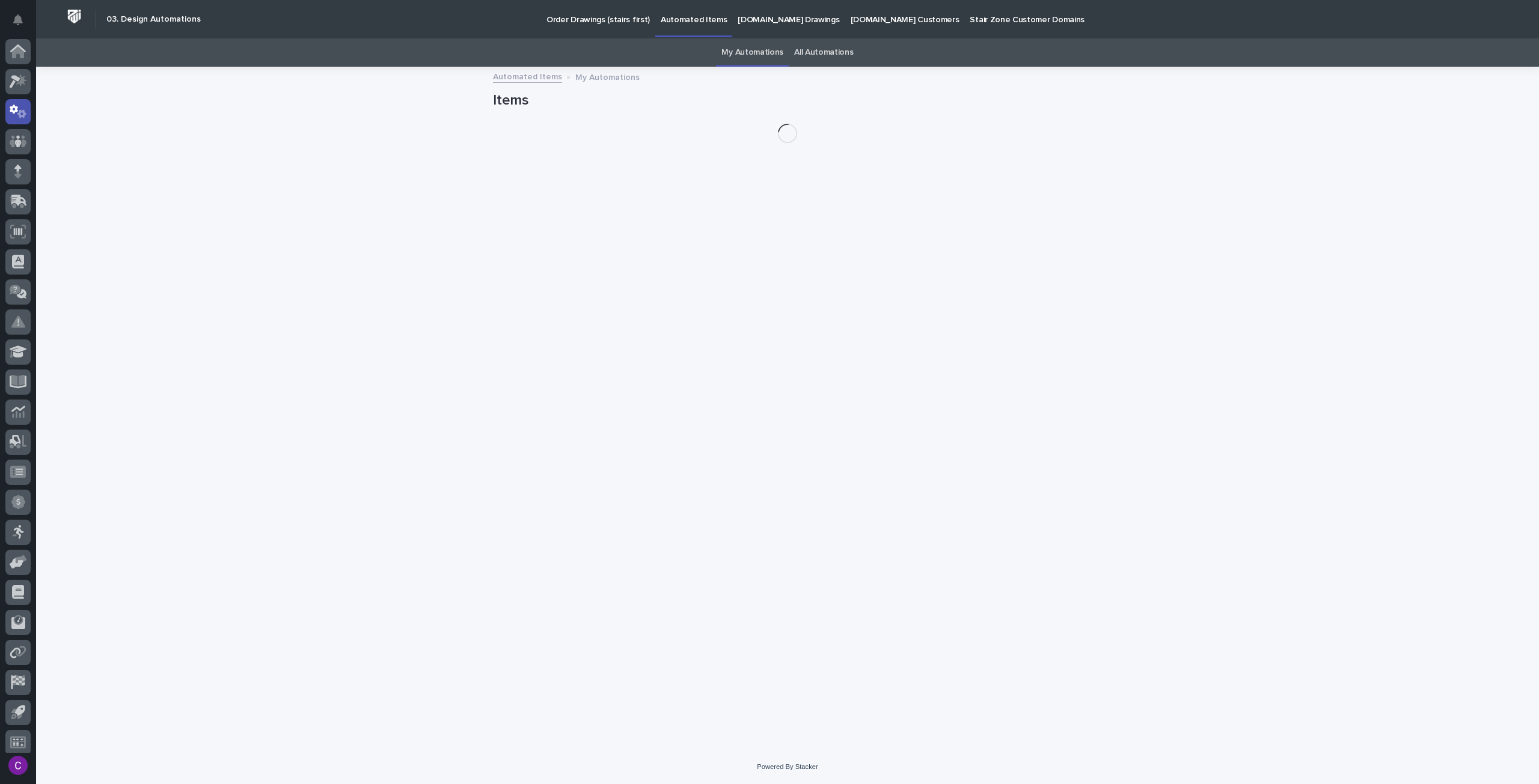
scroll to position [7, 0]
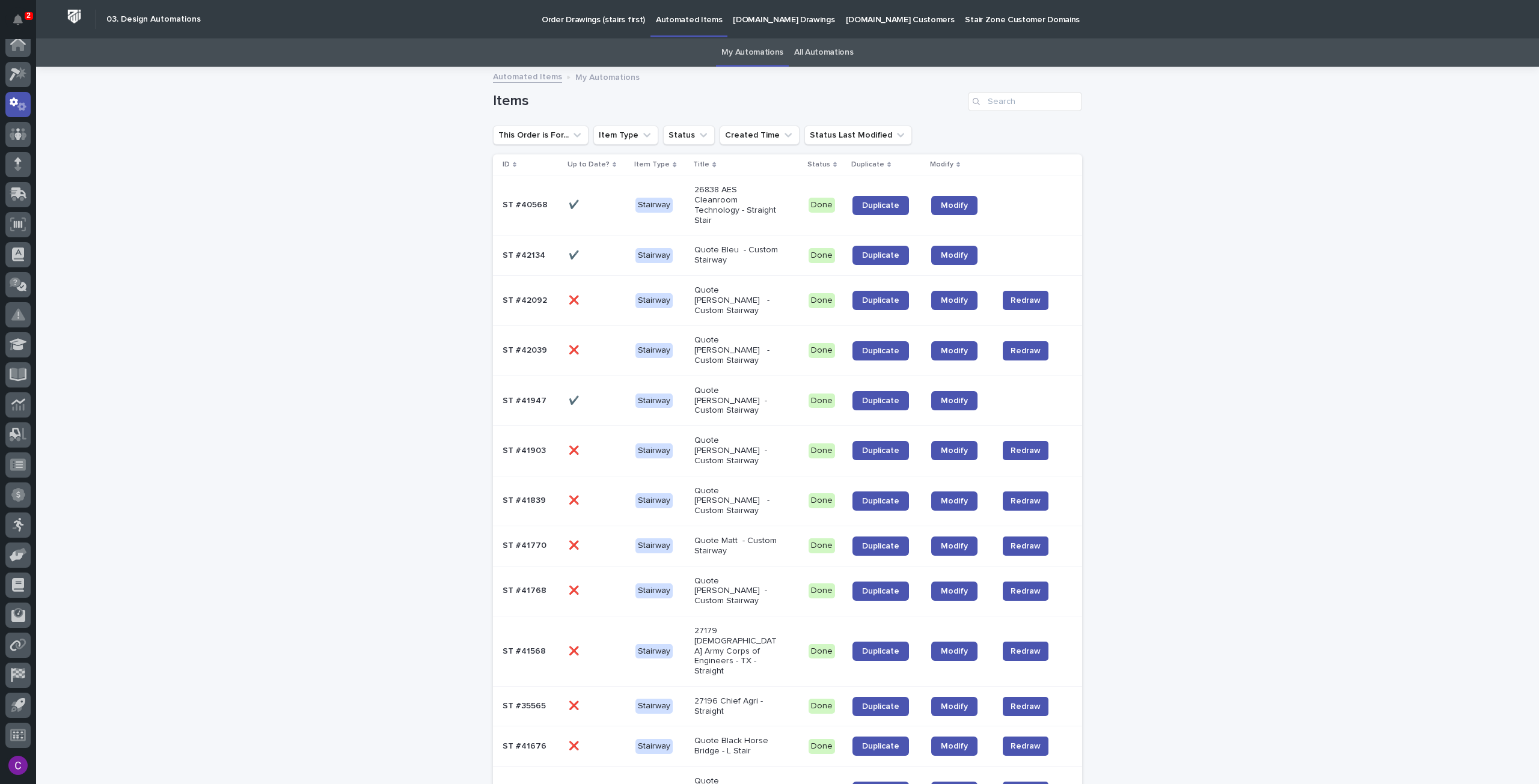
click at [811, 56] on link "All Automations" at bounding box center [823, 53] width 59 height 28
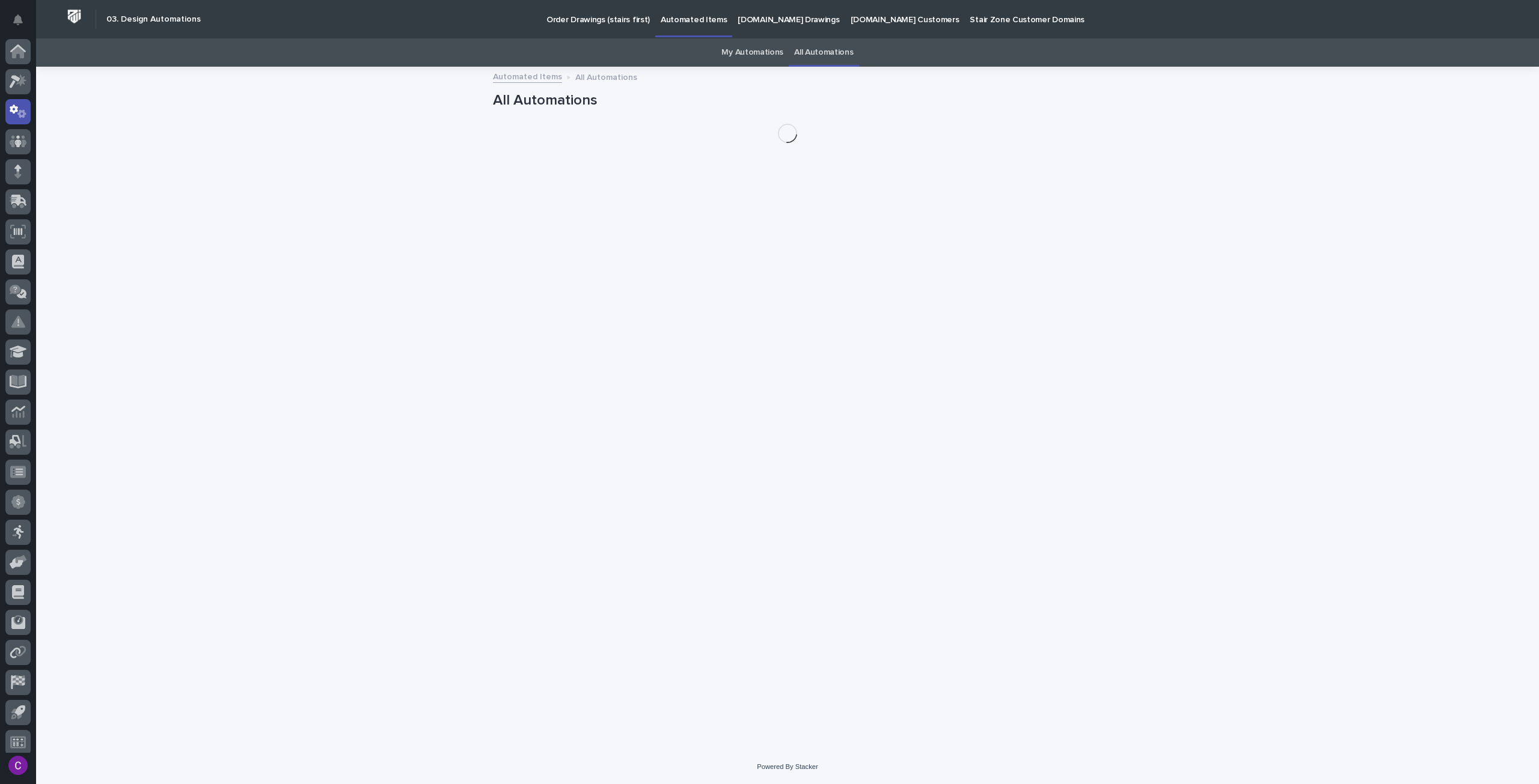
scroll to position [7, 0]
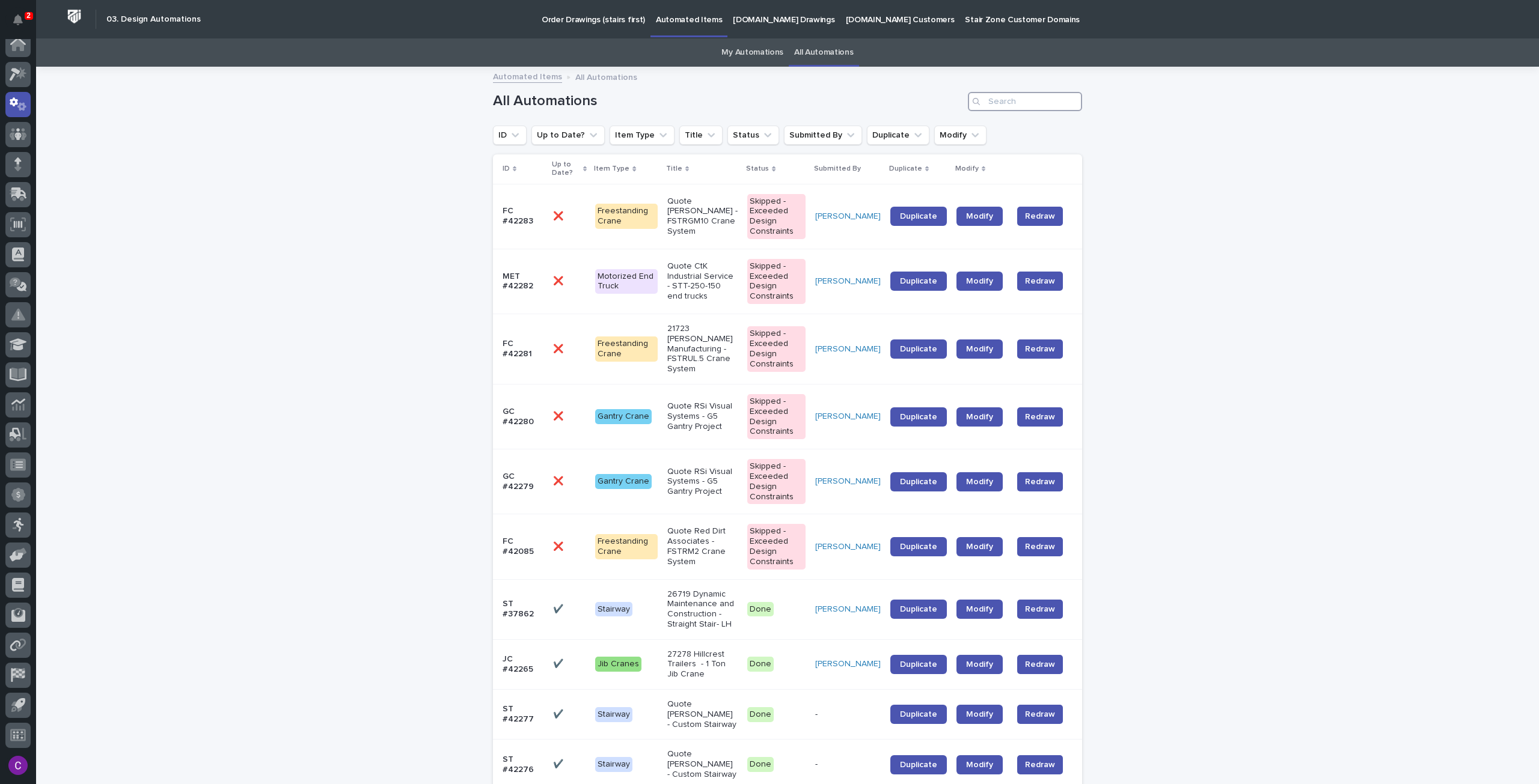
click at [988, 102] on input "Search" at bounding box center [1025, 101] width 114 height 19
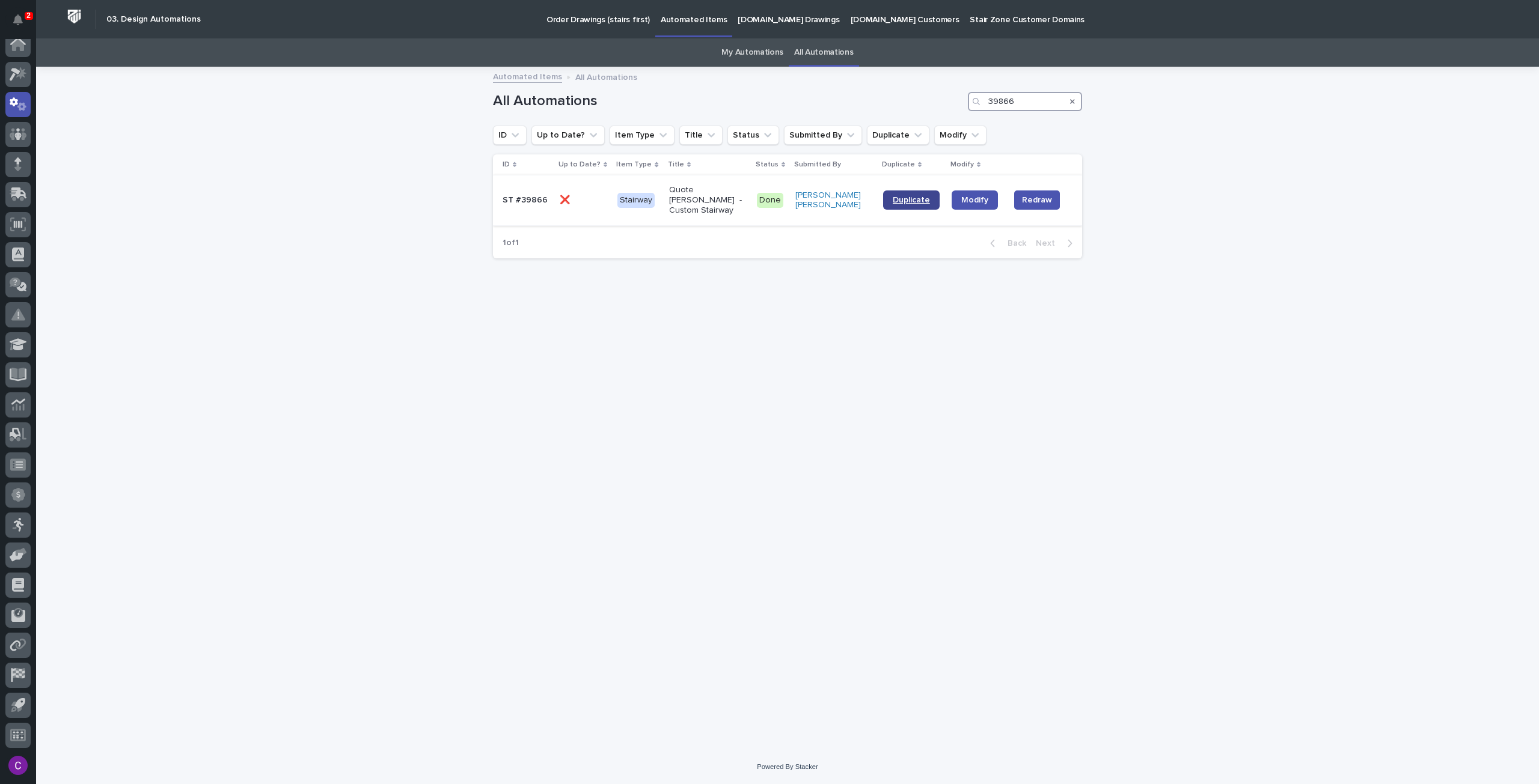
type input "39866"
click at [907, 196] on span "Duplicate" at bounding box center [911, 200] width 37 height 8
click at [916, 196] on span "Duplicate" at bounding box center [911, 200] width 37 height 8
click at [909, 196] on span "Duplicate" at bounding box center [911, 200] width 37 height 8
click at [376, 223] on div "Loading... Saving… Loading... Saving… All Automations 39866 ID Up to Date? Item…" at bounding box center [788, 409] width 1503 height 682
